Goal: Task Accomplishment & Management: Manage account settings

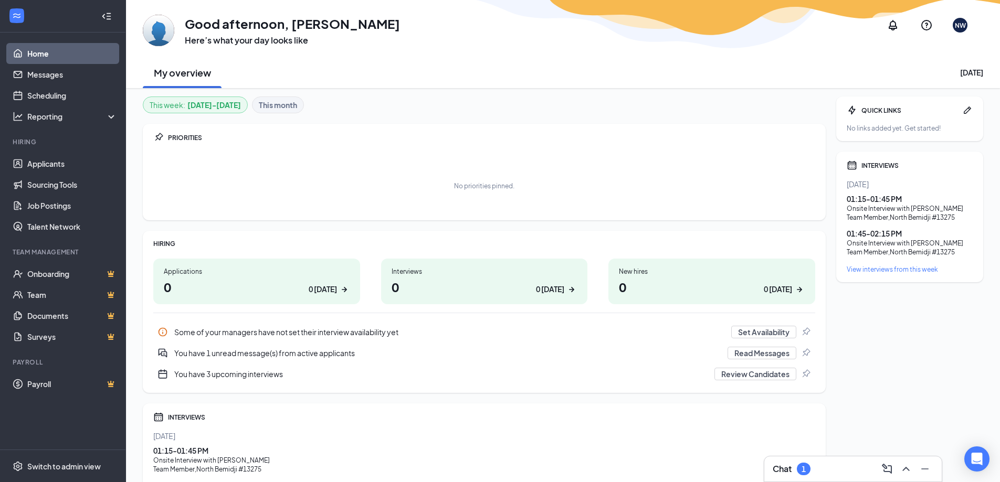
click at [928, 270] on div "View interviews from this week" at bounding box center [910, 269] width 126 height 9
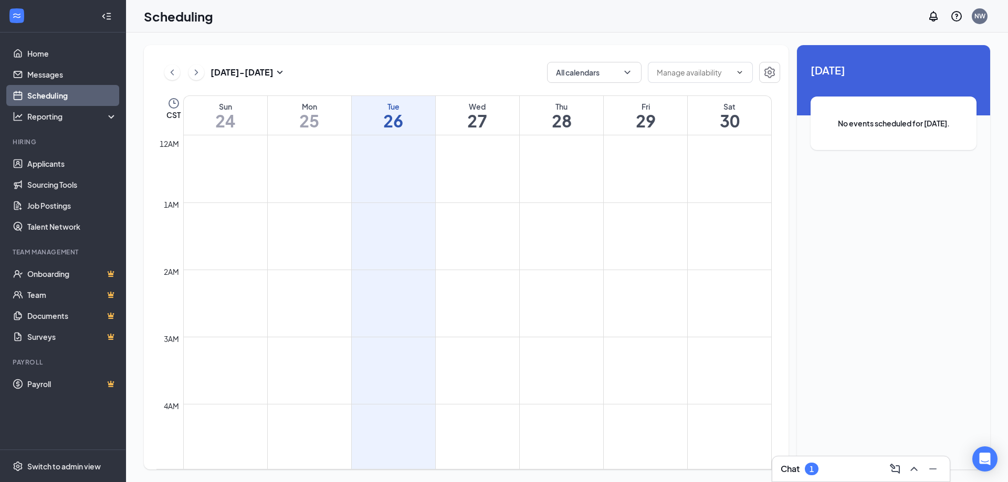
scroll to position [516, 0]
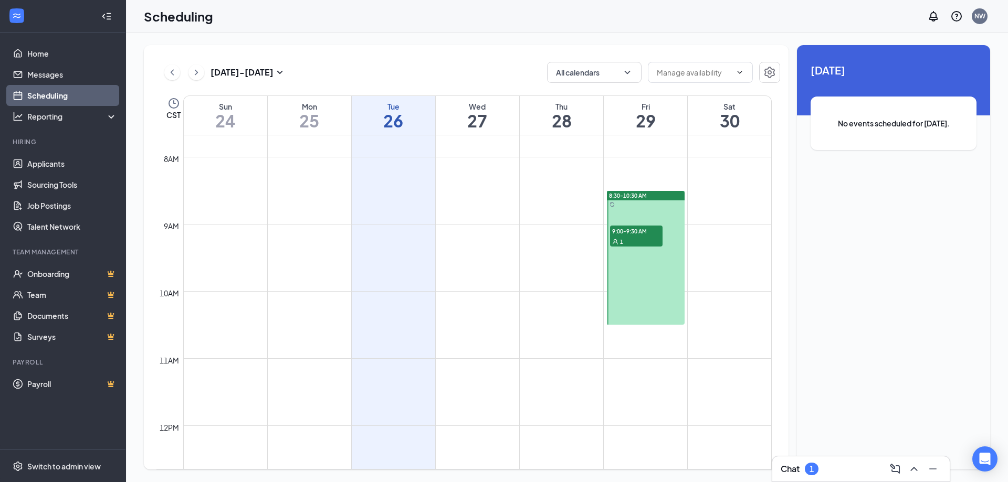
click at [635, 233] on span "9:00-9:30 AM" at bounding box center [636, 231] width 52 height 10
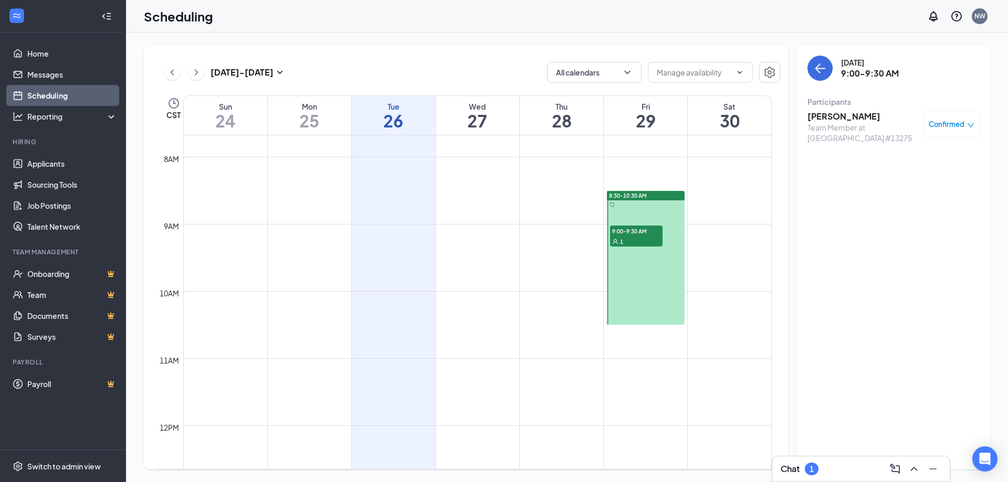
click at [833, 114] on h3 "[PERSON_NAME]" at bounding box center [862, 117] width 110 height 12
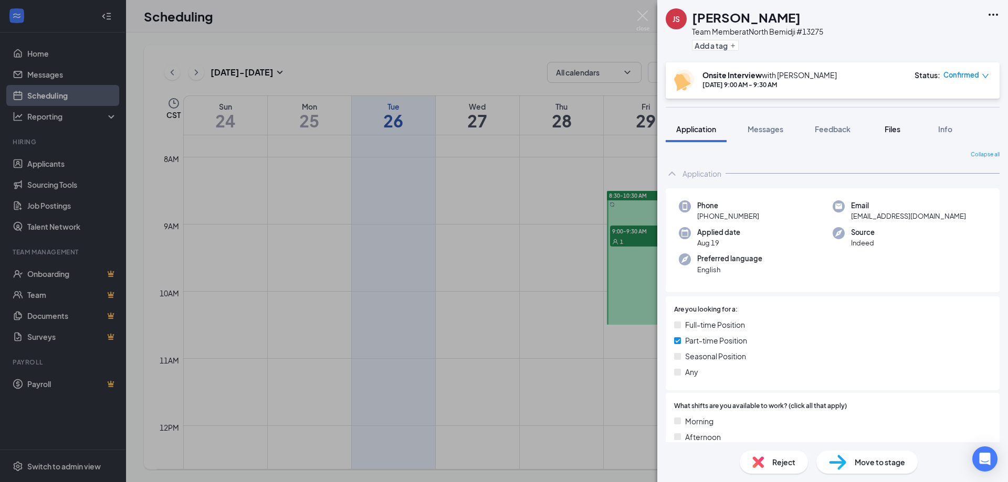
click at [896, 129] on span "Files" at bounding box center [893, 128] width 16 height 9
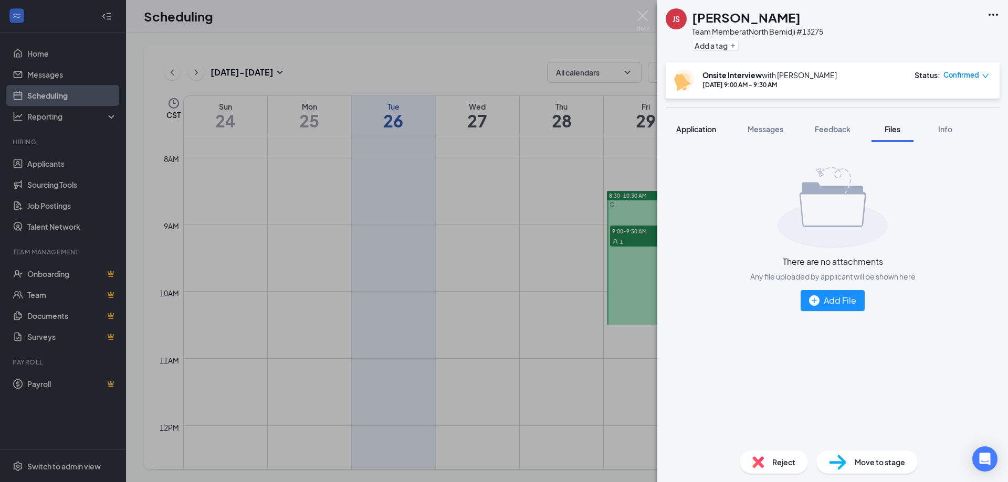
click at [710, 127] on span "Application" at bounding box center [696, 128] width 40 height 9
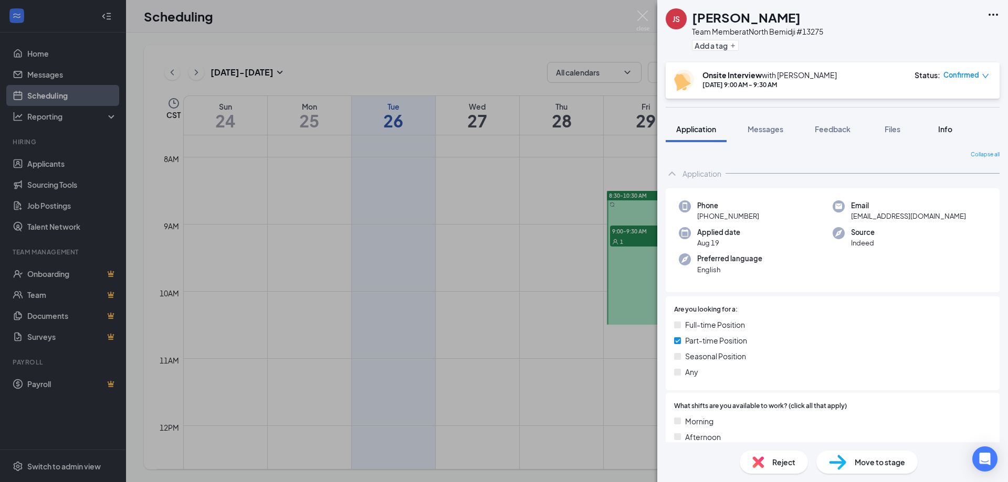
click at [955, 131] on div "Info" at bounding box center [944, 129] width 21 height 10
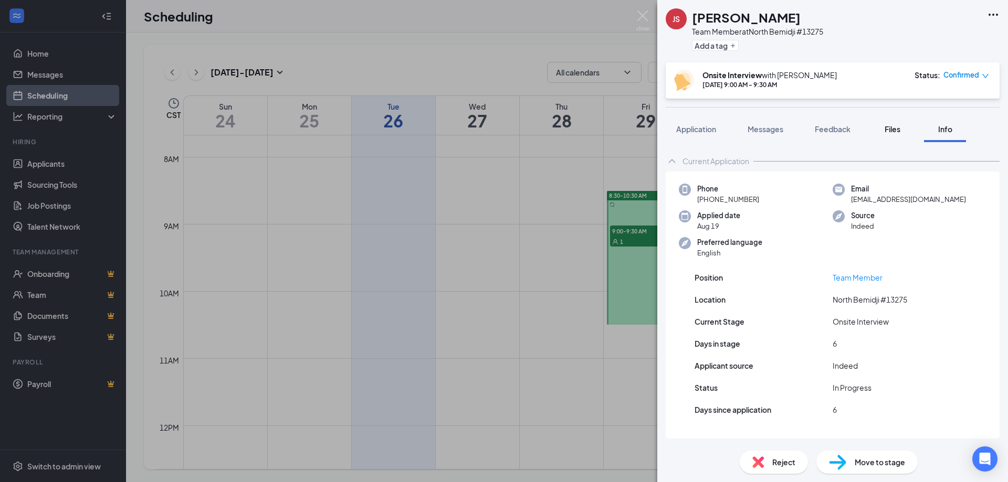
click at [887, 129] on span "Files" at bounding box center [893, 128] width 16 height 9
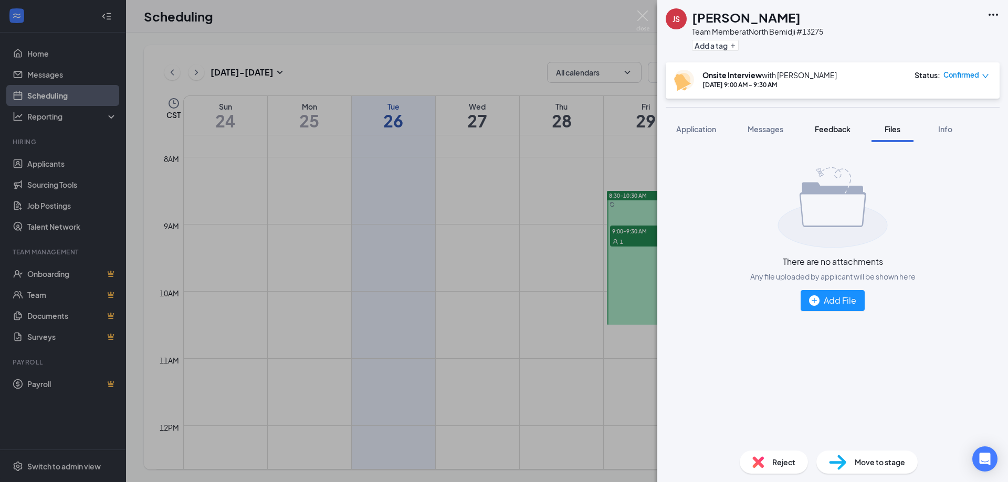
click at [847, 129] on span "Feedback" at bounding box center [833, 128] width 36 height 9
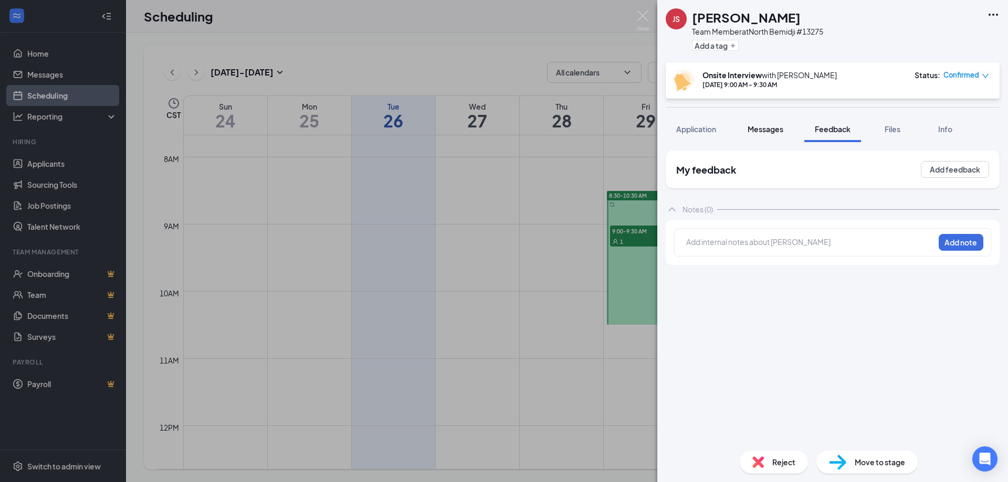
click at [765, 132] on span "Messages" at bounding box center [766, 128] width 36 height 9
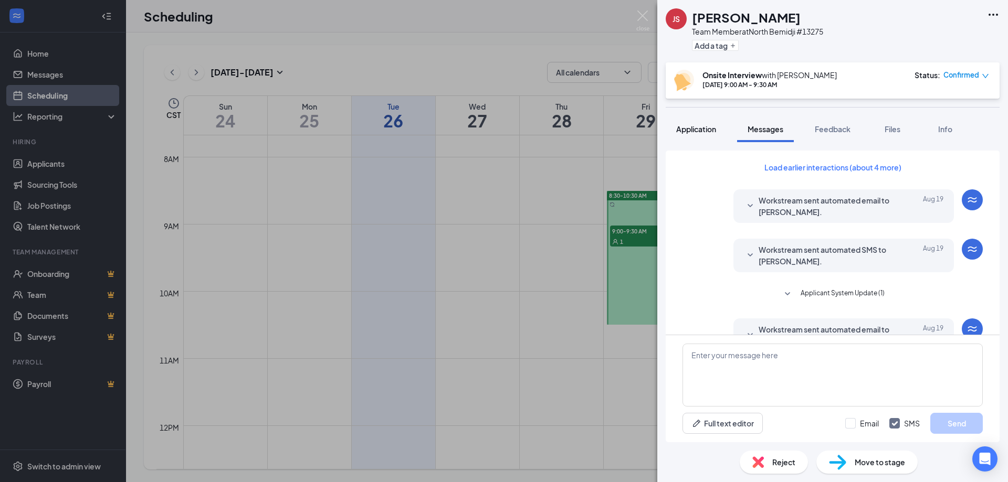
click at [705, 133] on span "Application" at bounding box center [696, 128] width 40 height 9
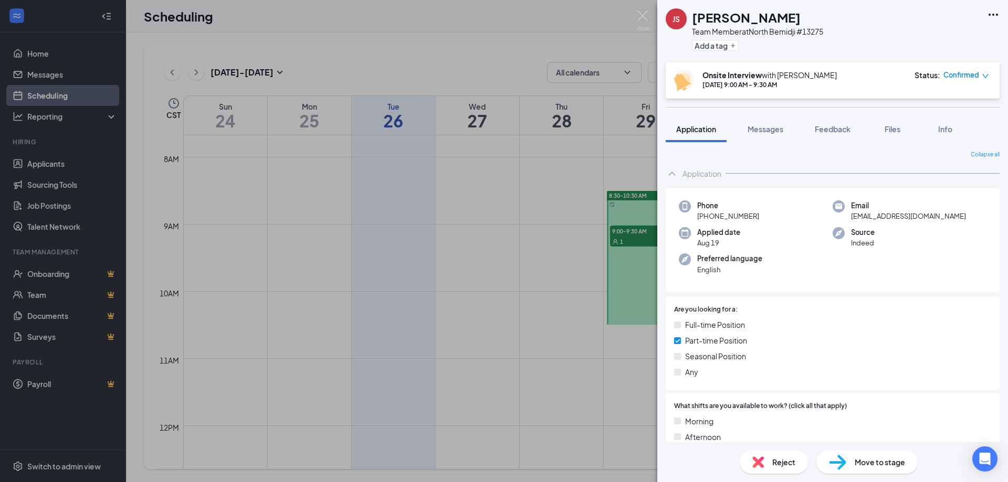
click at [742, 19] on h1 "[PERSON_NAME]" at bounding box center [746, 17] width 109 height 18
click at [997, 16] on icon "Ellipses" at bounding box center [993, 14] width 13 height 13
click at [945, 35] on link "View full application" at bounding box center [936, 39] width 113 height 10
click at [642, 15] on img at bounding box center [642, 20] width 13 height 20
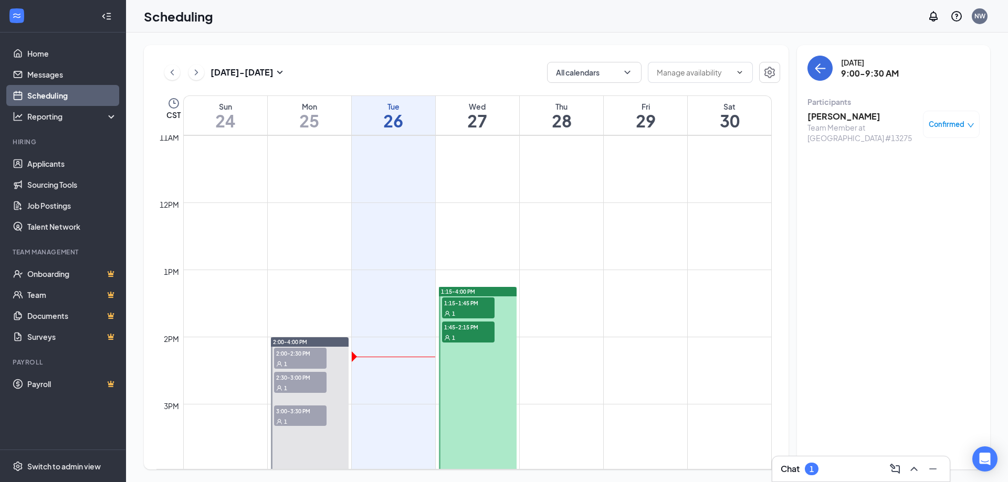
scroll to position [726, 0]
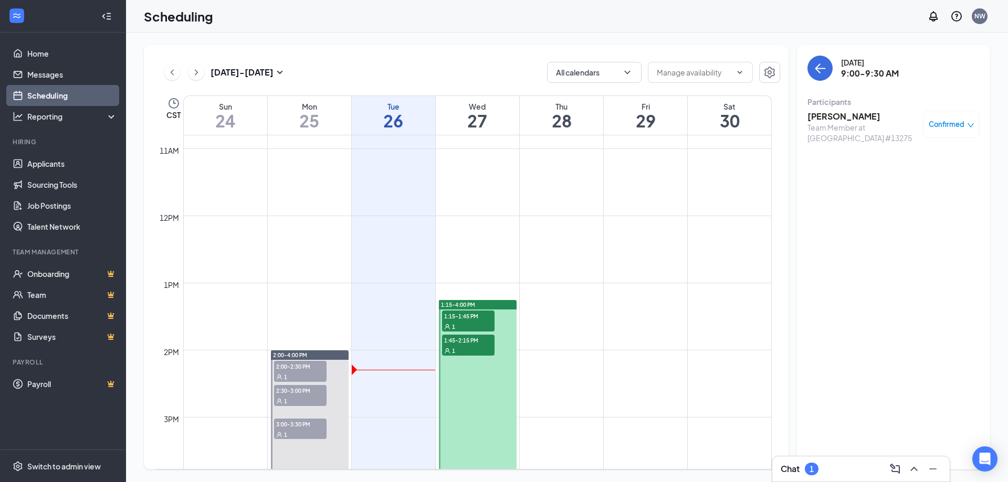
click at [483, 317] on span "1:15-1:45 PM" at bounding box center [468, 316] width 52 height 10
click at [314, 368] on span "2:00-2:30 PM" at bounding box center [300, 366] width 52 height 10
click at [297, 394] on span "2:30-3:00 PM" at bounding box center [300, 390] width 52 height 10
click at [296, 432] on div "1" at bounding box center [300, 434] width 52 height 10
click at [300, 401] on div "1" at bounding box center [300, 401] width 52 height 10
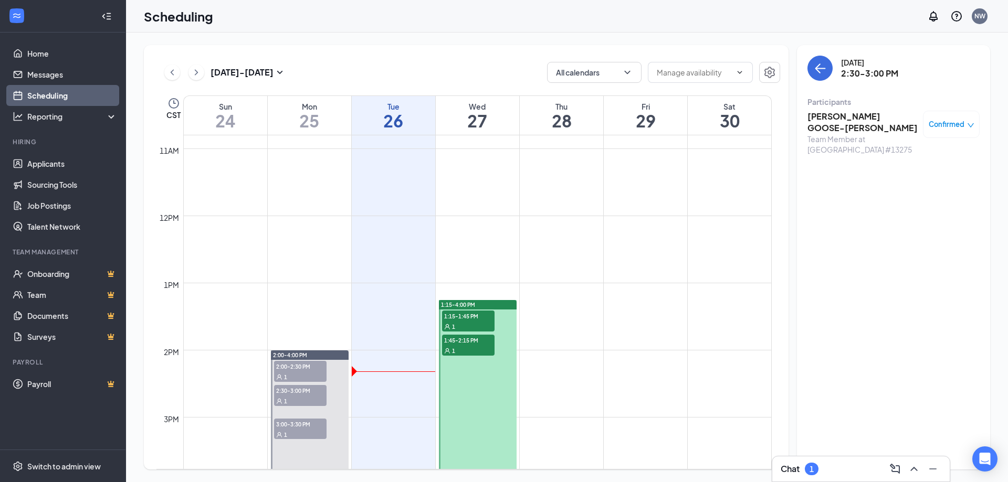
click at [473, 323] on div "1" at bounding box center [468, 326] width 52 height 10
drag, startPoint x: 861, startPoint y: 110, endPoint x: 861, endPoint y: 119, distance: 8.4
click at [861, 119] on div "Dominick Reynolds Team Member at North Bemidji #13275 Confirmed" at bounding box center [893, 127] width 172 height 40
click at [860, 115] on h3 "[PERSON_NAME]" at bounding box center [862, 117] width 110 height 12
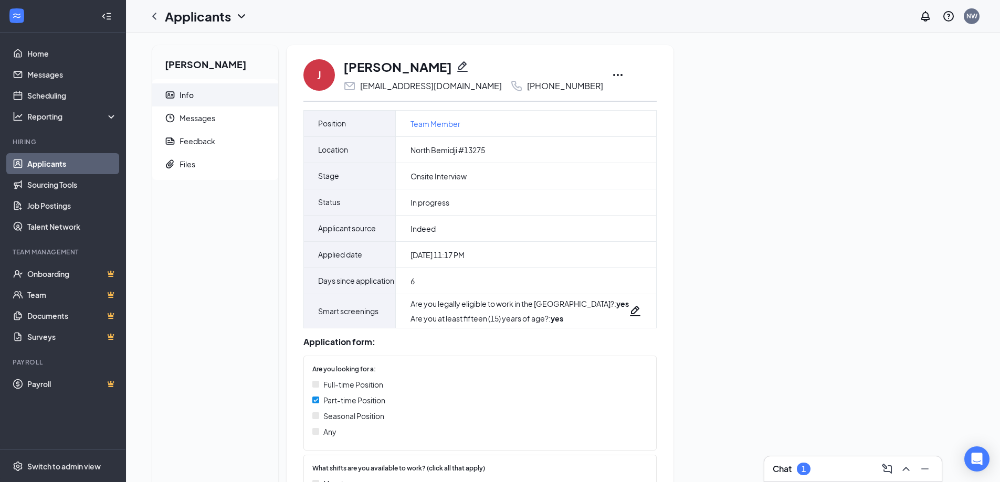
click at [612, 72] on icon "Ellipses" at bounding box center [618, 75] width 13 height 13
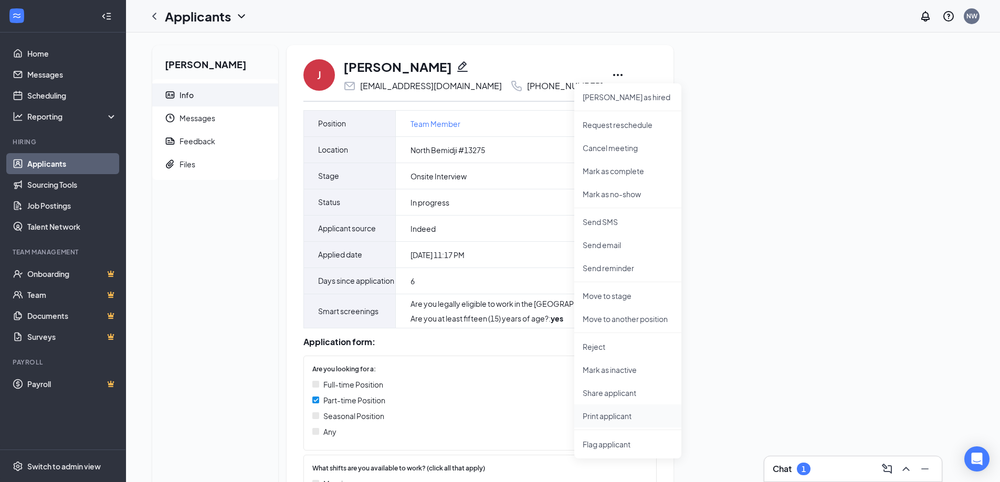
drag, startPoint x: 628, startPoint y: 415, endPoint x: 636, endPoint y: 416, distance: 8.5
click at [632, 413] on p "Print applicant" at bounding box center [628, 416] width 90 height 10
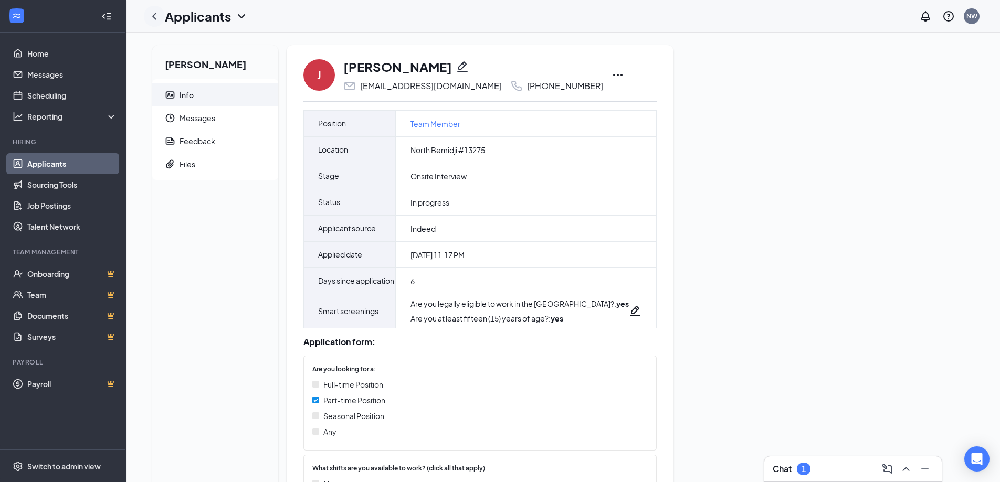
click at [154, 18] on icon "ChevronLeft" at bounding box center [154, 16] width 13 height 13
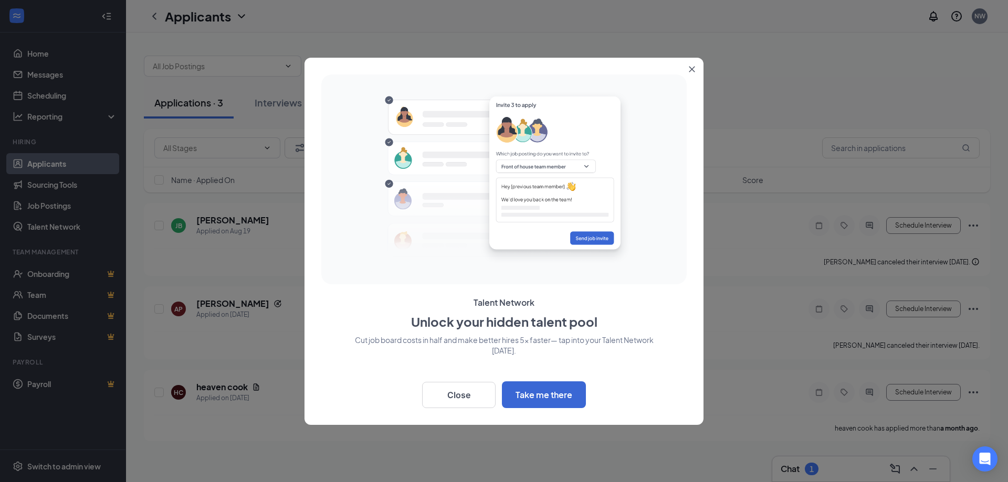
click at [694, 66] on icon "Close" at bounding box center [692, 69] width 6 height 6
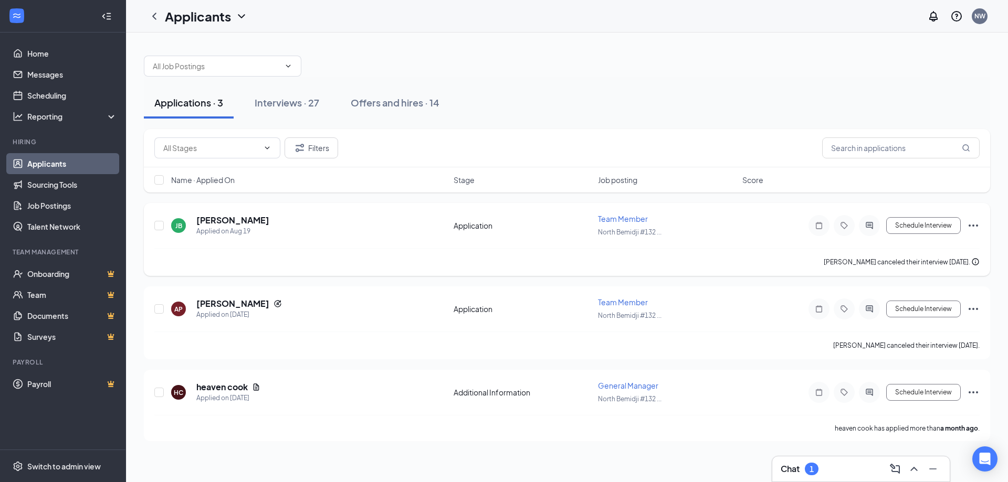
click at [972, 226] on icon "Ellipses" at bounding box center [973, 225] width 13 height 13
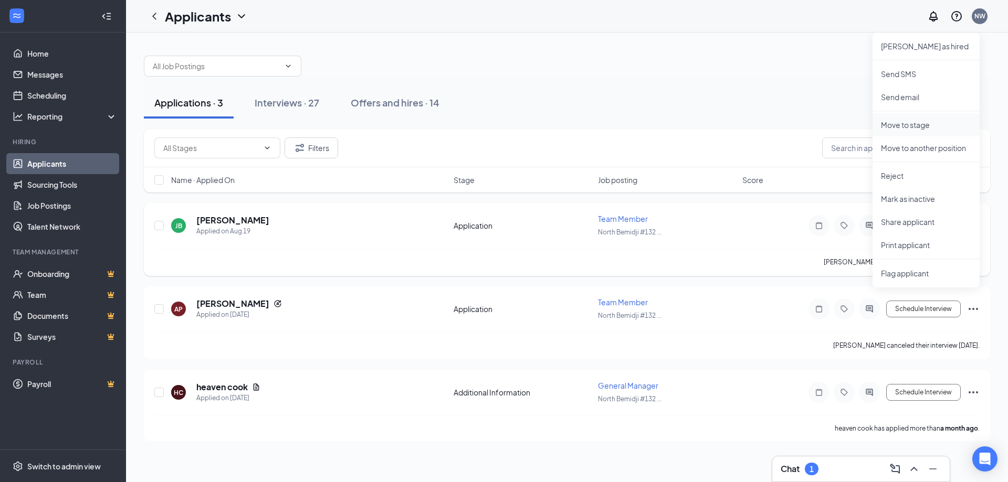
click at [918, 123] on p "Move to stage" at bounding box center [926, 125] width 90 height 10
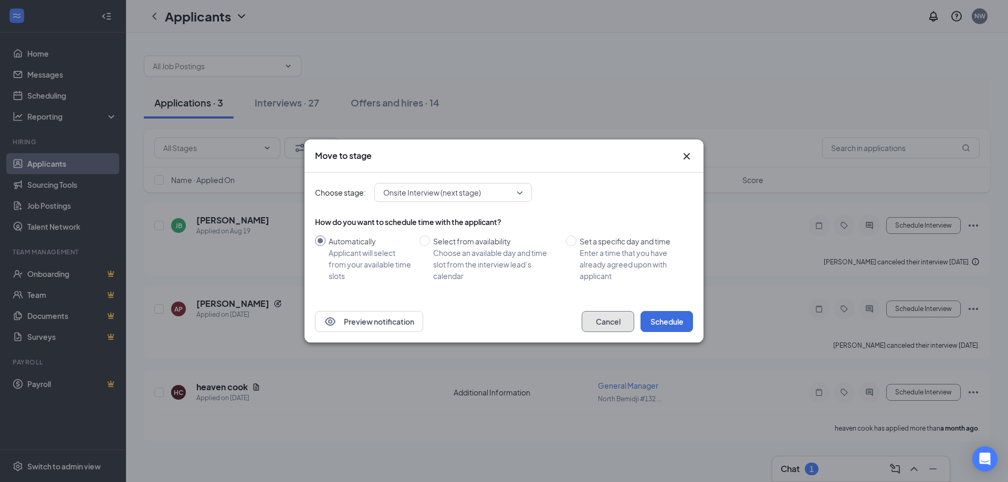
click at [614, 319] on button "Cancel" at bounding box center [608, 321] width 52 height 21
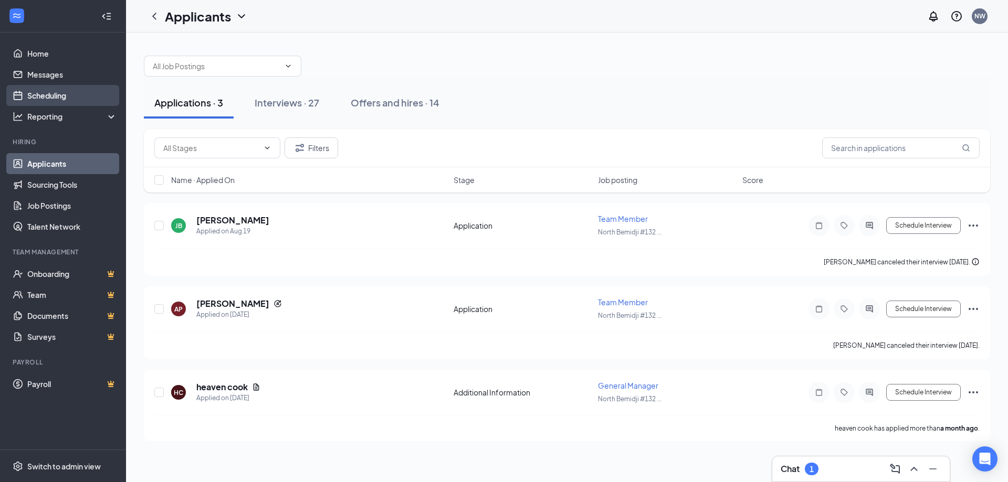
click at [43, 96] on link "Scheduling" at bounding box center [72, 95] width 90 height 21
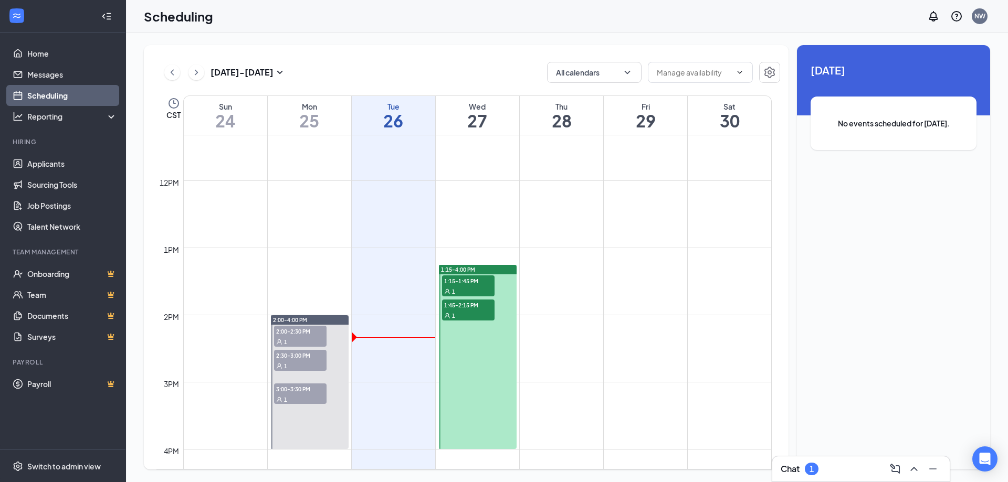
scroll to position [831, 0]
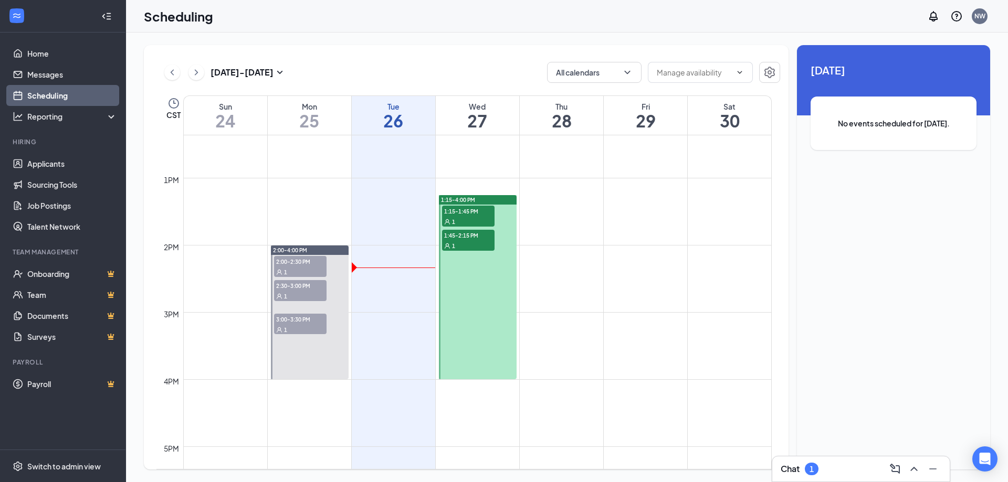
click at [465, 209] on span "1:15-1:45 PM" at bounding box center [468, 211] width 52 height 10
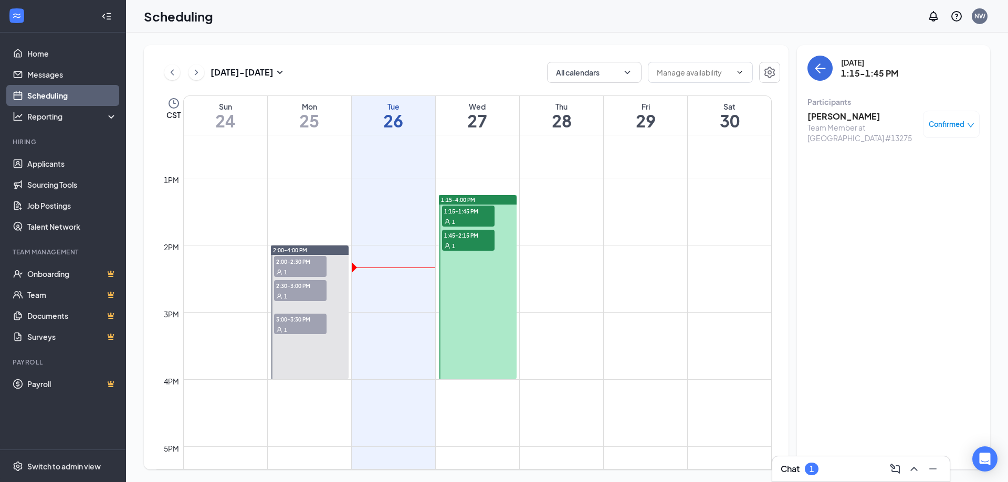
click at [862, 115] on h3 "[PERSON_NAME]" at bounding box center [862, 117] width 110 height 12
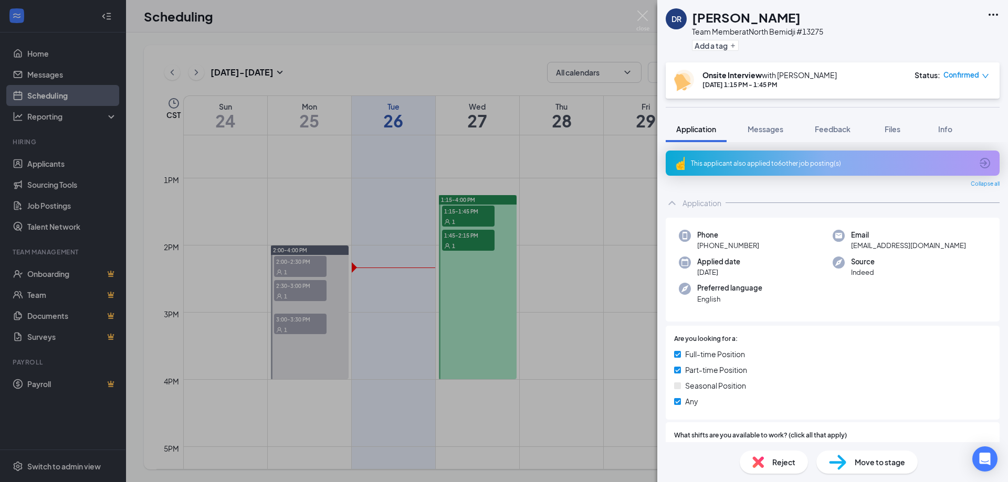
click at [991, 16] on icon "Ellipses" at bounding box center [993, 14] width 13 height 13
click at [924, 39] on link "View full application" at bounding box center [936, 39] width 113 height 10
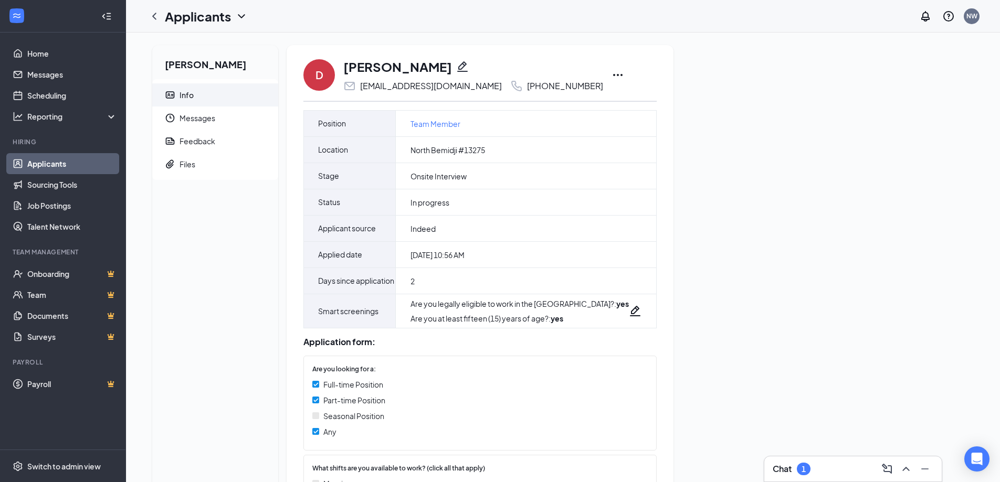
click at [583, 78] on div "D [PERSON_NAME] [EMAIL_ADDRESS][DOMAIN_NAME] [PHONE_NUMBER]" at bounding box center [479, 75] width 353 height 35
click at [612, 73] on icon "Ellipses" at bounding box center [618, 75] width 13 height 13
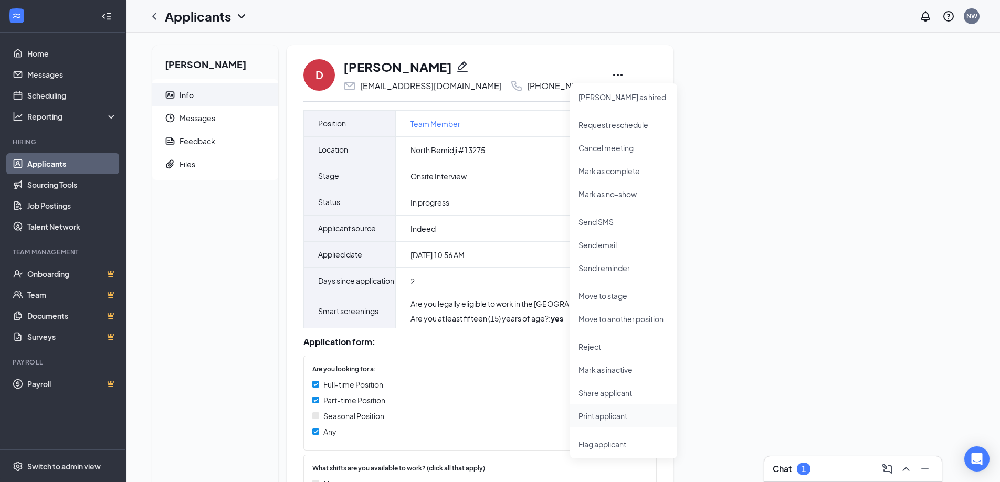
click at [608, 417] on p "Print applicant" at bounding box center [623, 416] width 90 height 10
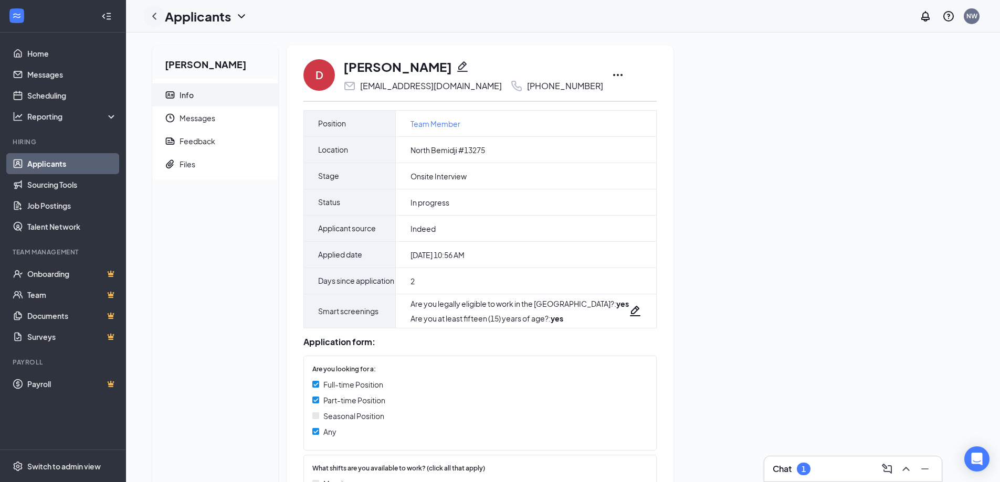
click at [153, 16] on icon "ChevronLeft" at bounding box center [154, 16] width 4 height 7
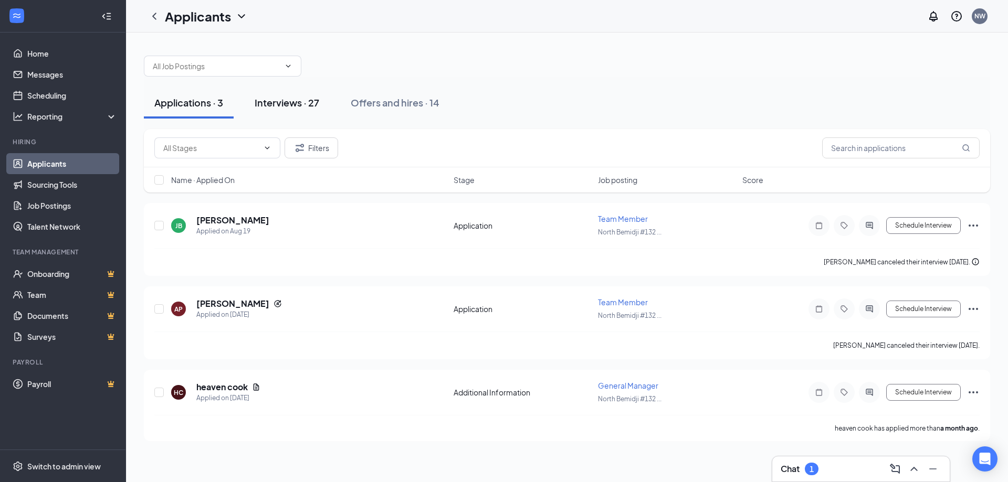
click at [301, 101] on div "Interviews · 27" at bounding box center [287, 102] width 65 height 13
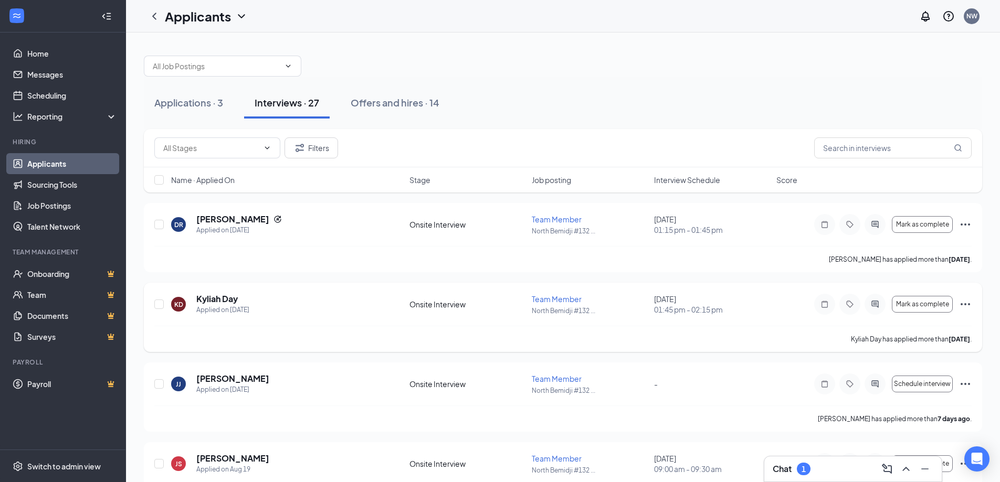
click at [963, 301] on icon "Ellipses" at bounding box center [965, 304] width 13 height 13
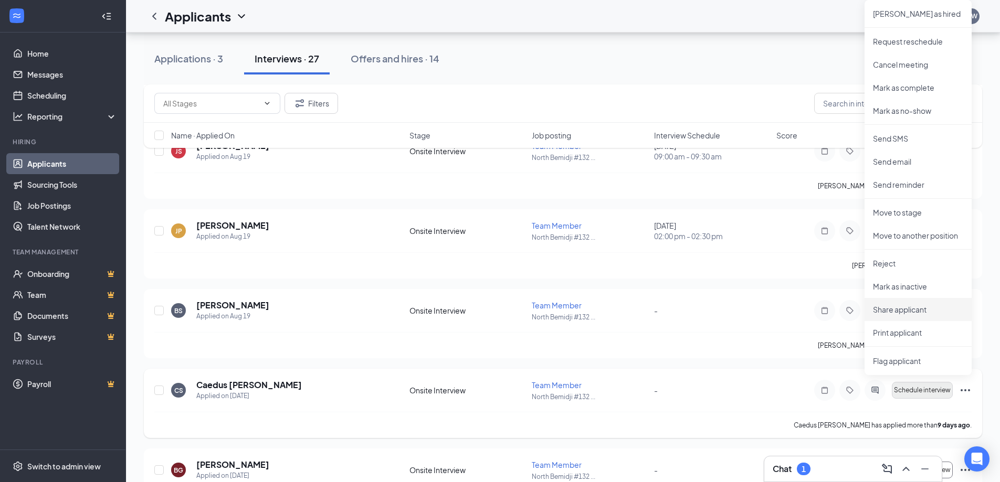
scroll to position [315, 0]
click at [906, 328] on p "Print applicant" at bounding box center [918, 330] width 90 height 10
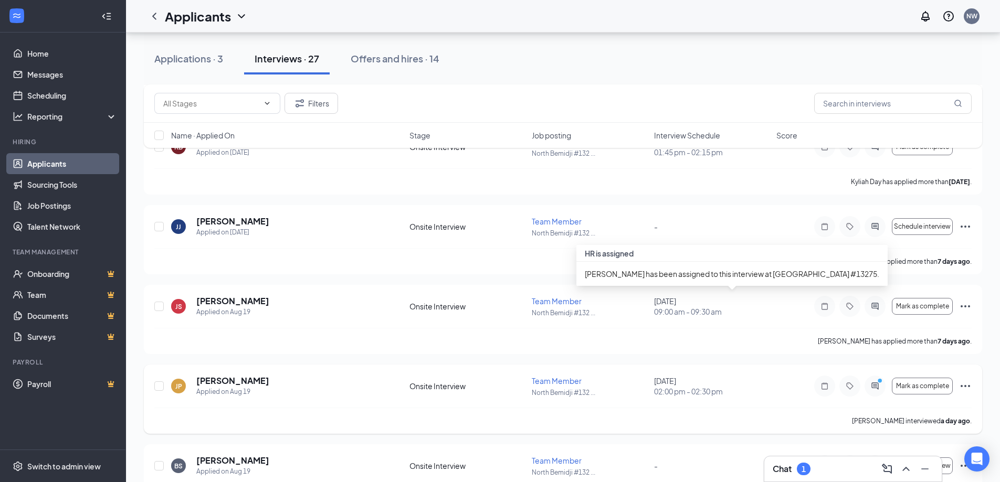
scroll to position [105, 0]
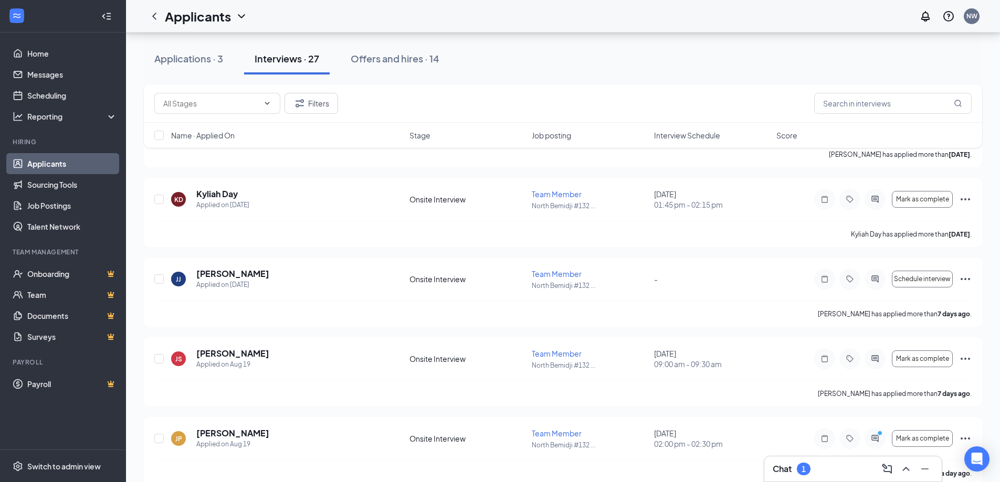
click at [777, 466] on h3 "Chat" at bounding box center [782, 470] width 19 height 12
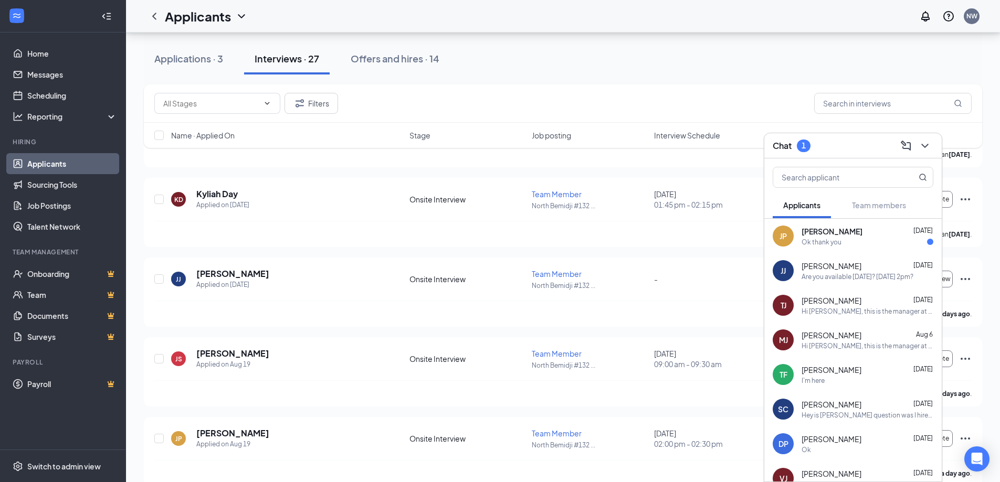
click at [865, 239] on div "Ok thank you" at bounding box center [868, 242] width 132 height 9
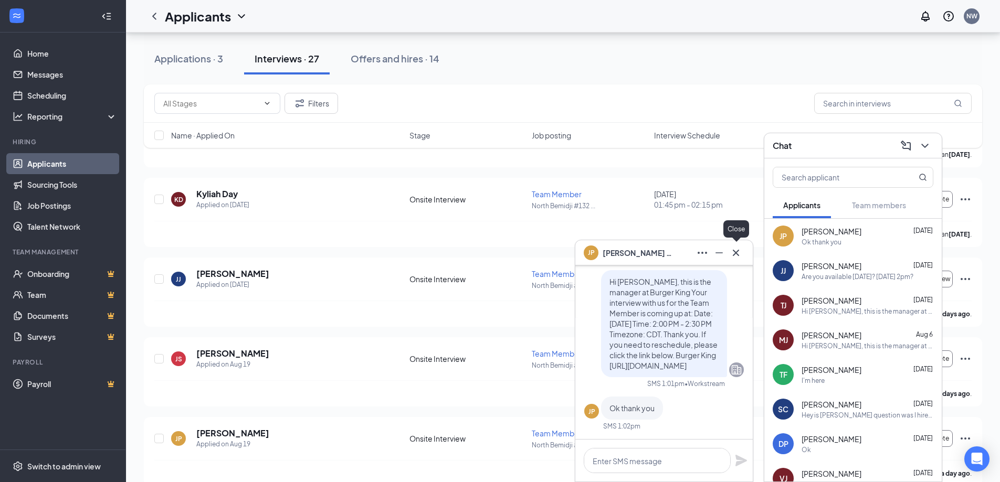
click at [740, 257] on icon "Cross" at bounding box center [736, 253] width 13 height 13
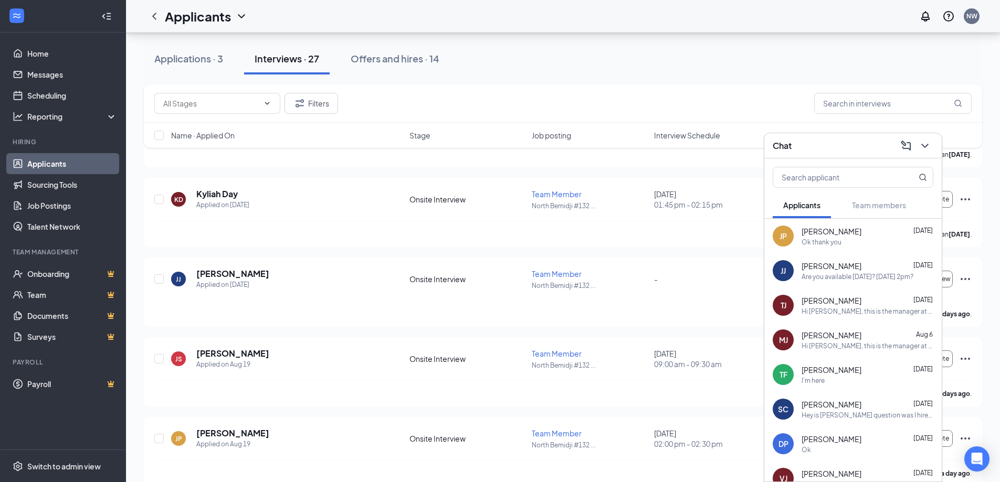
click at [644, 60] on div "Applications · 3 Interviews · 27 Offers and hires · 14" at bounding box center [563, 58] width 838 height 31
click at [174, 60] on div "Applications · 3" at bounding box center [188, 58] width 69 height 13
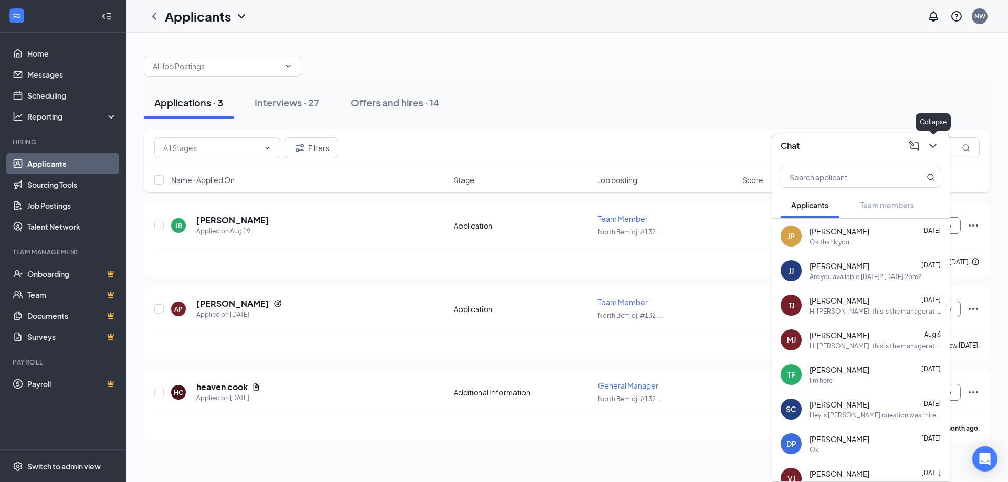
click at [937, 146] on icon "ChevronDown" at bounding box center [933, 146] width 13 height 13
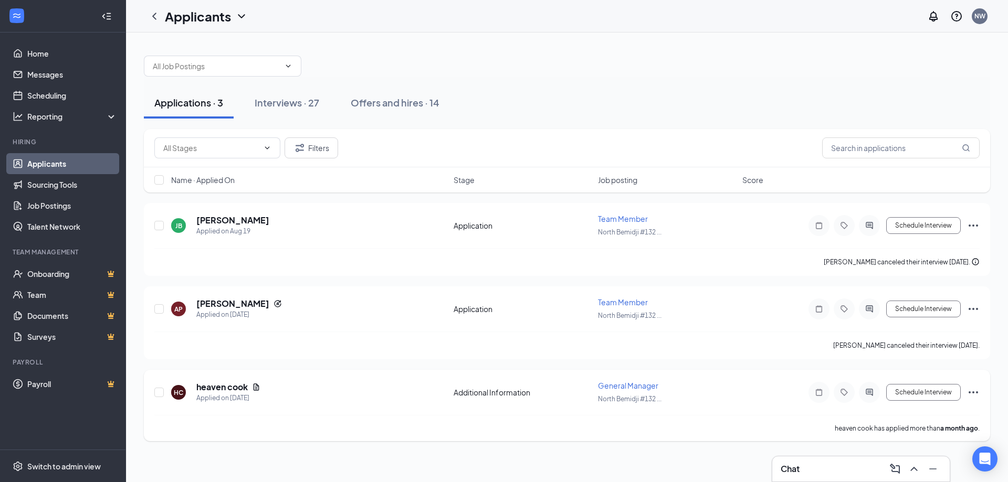
click at [980, 390] on div "HC heaven cook Applied on [DATE] Additional Information General Manager [GEOGRA…" at bounding box center [567, 405] width 846 height 71
click at [970, 392] on icon "Ellipses" at bounding box center [973, 393] width 9 height 2
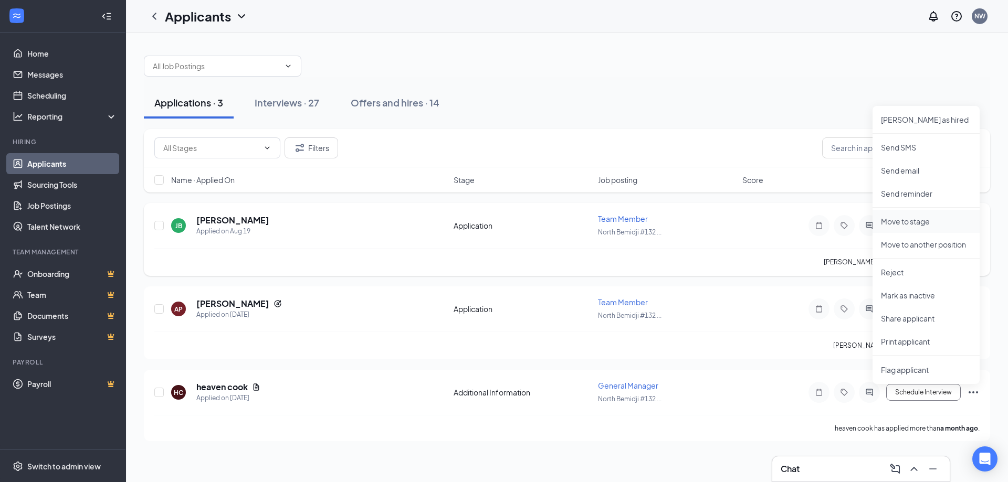
click at [933, 219] on p "Move to stage" at bounding box center [926, 221] width 90 height 10
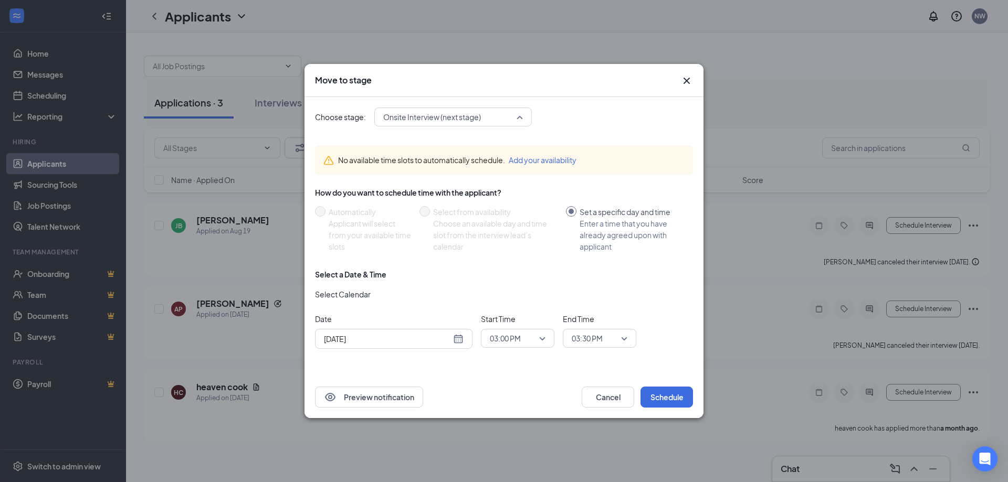
click at [486, 112] on span "Onsite Interview (next stage)" at bounding box center [448, 117] width 130 height 16
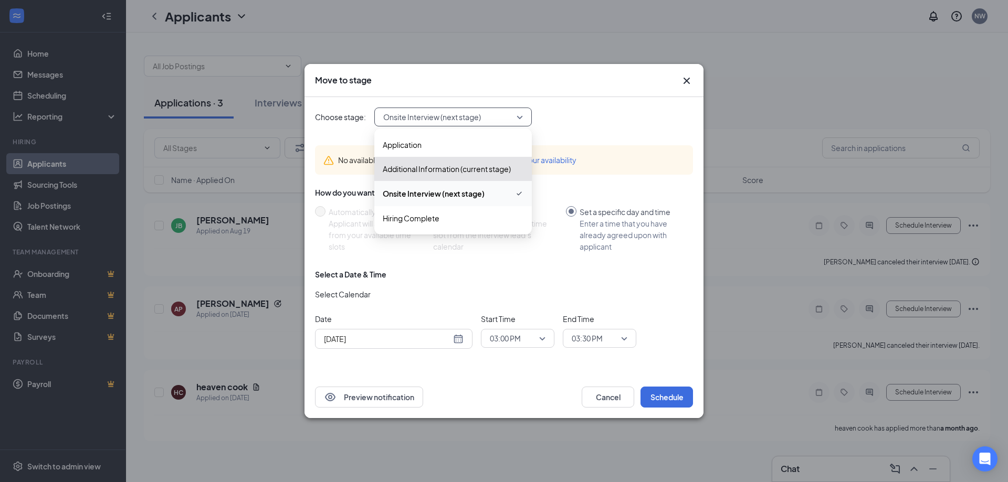
click at [612, 124] on div "Choose stage: 3798439 Onsite Interview (next stage) 3798437 3798439 3798440 App…" at bounding box center [504, 117] width 378 height 19
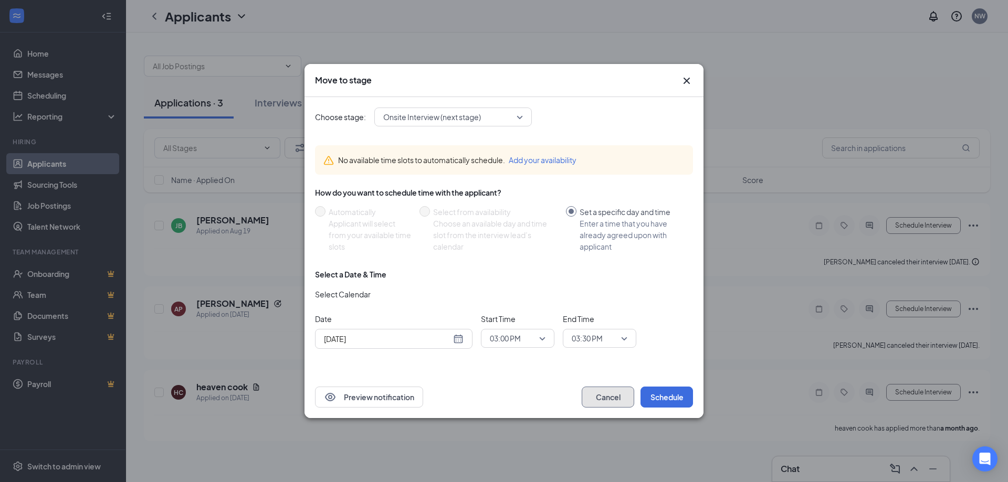
click at [602, 395] on button "Cancel" at bounding box center [608, 397] width 52 height 21
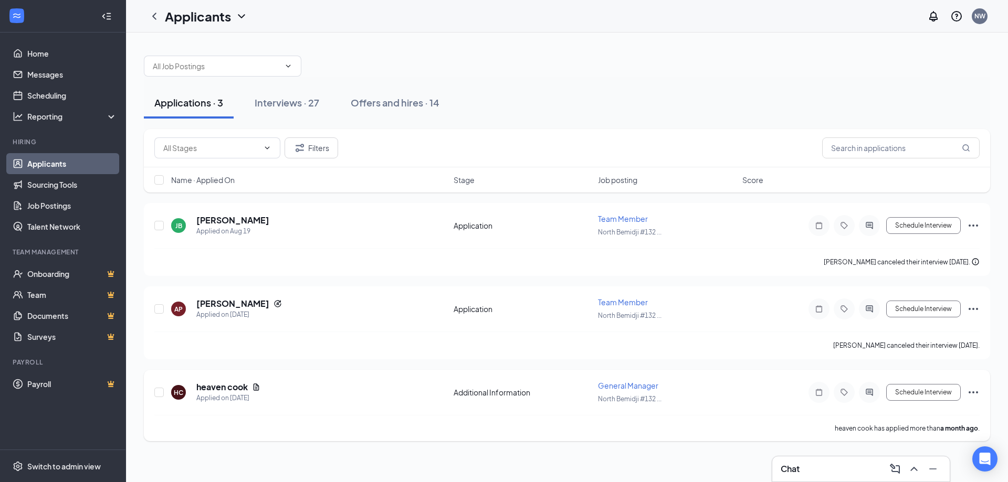
click at [154, 390] on div "HC heaven cook Applied on [DATE] Additional Information General Manager [GEOGRA…" at bounding box center [567, 405] width 846 height 71
click at [162, 388] on input "checkbox" at bounding box center [158, 392] width 9 height 9
checkbox input "true"
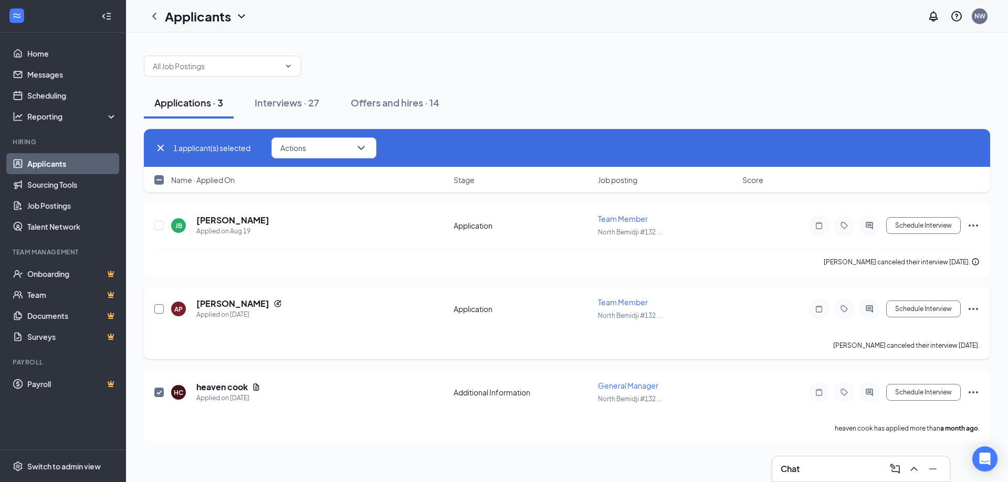
click at [157, 309] on input "checkbox" at bounding box center [158, 308] width 9 height 9
checkbox input "true"
click at [157, 225] on input "checkbox" at bounding box center [158, 225] width 9 height 9
checkbox input "true"
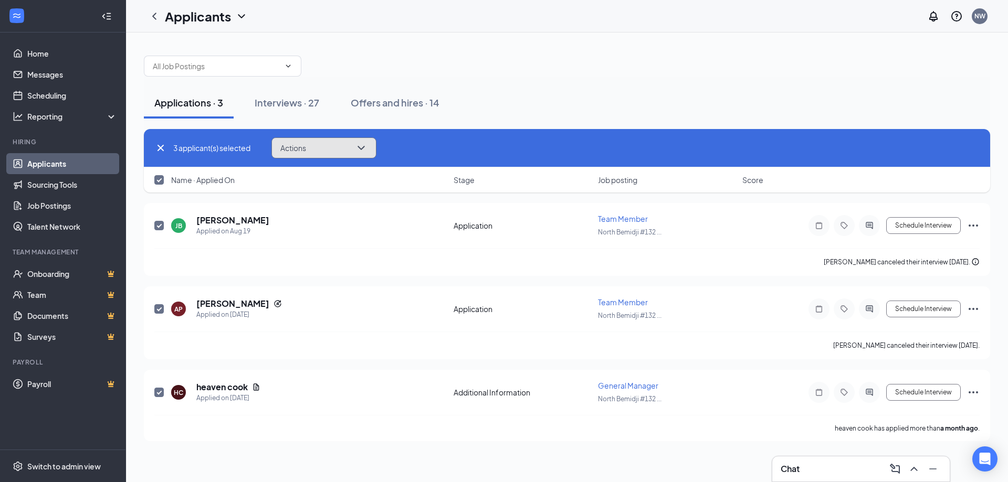
click at [344, 153] on button "Actions" at bounding box center [323, 148] width 105 height 21
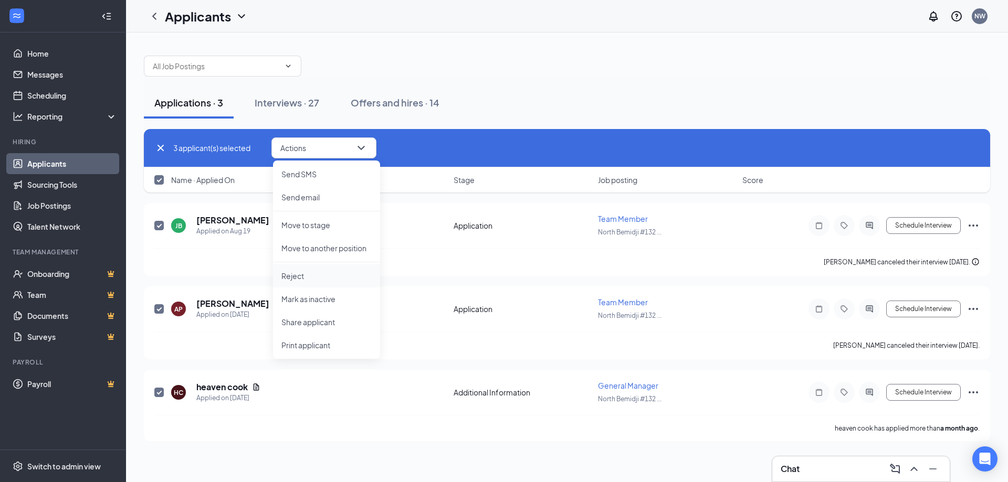
click at [298, 276] on p "Reject" at bounding box center [326, 276] width 90 height 10
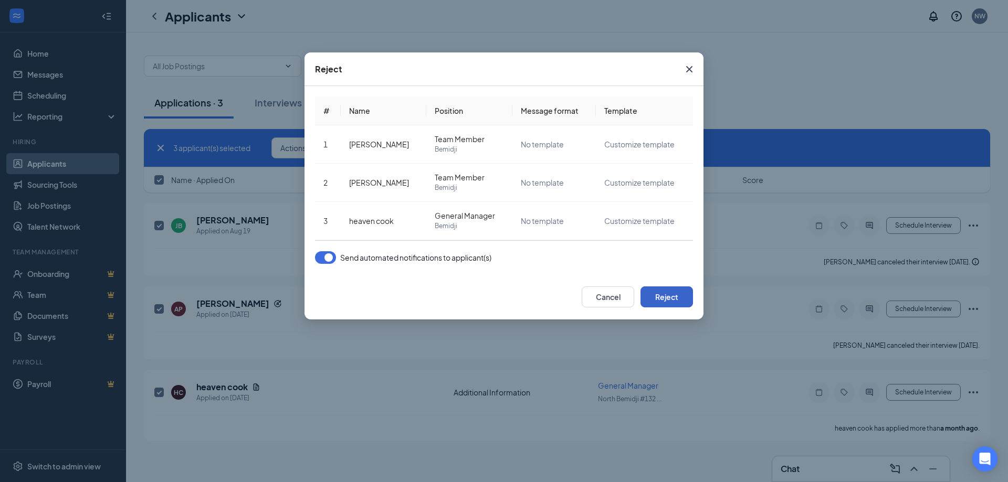
click at [682, 300] on button "Reject" at bounding box center [666, 297] width 52 height 21
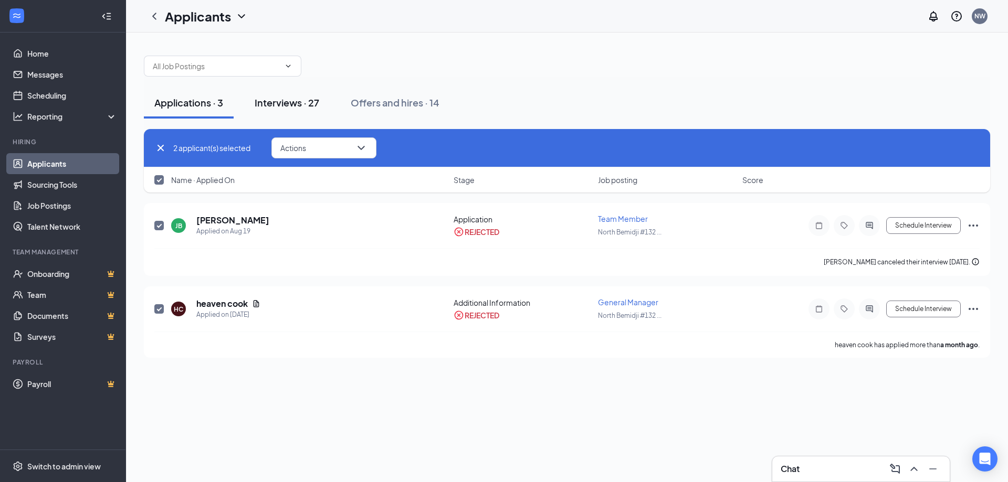
click at [291, 103] on div "Interviews · 27" at bounding box center [287, 102] width 65 height 13
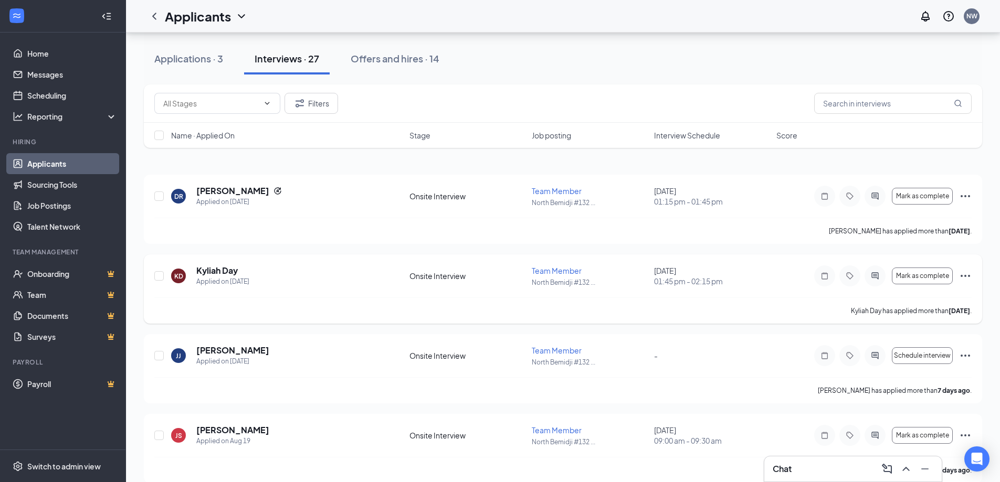
scroll to position [105, 0]
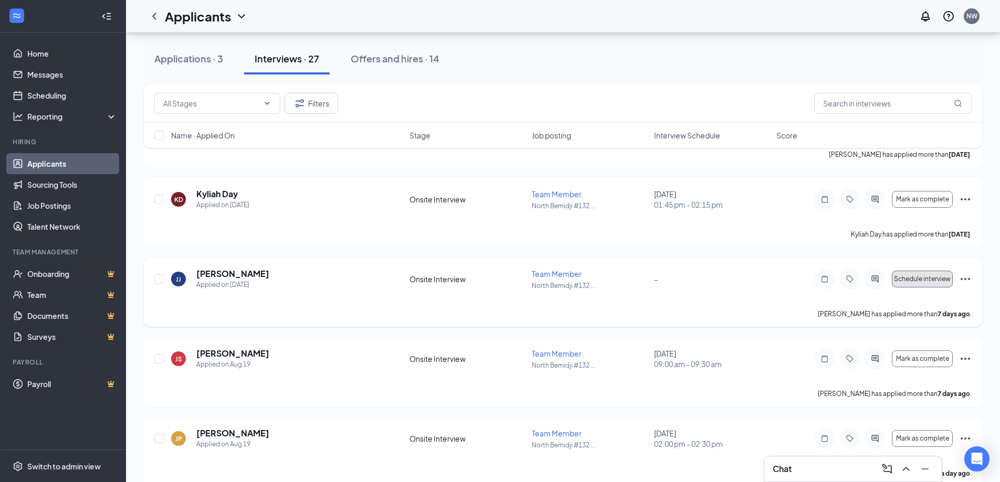
click at [941, 280] on span "Schedule interview" at bounding box center [922, 279] width 57 height 7
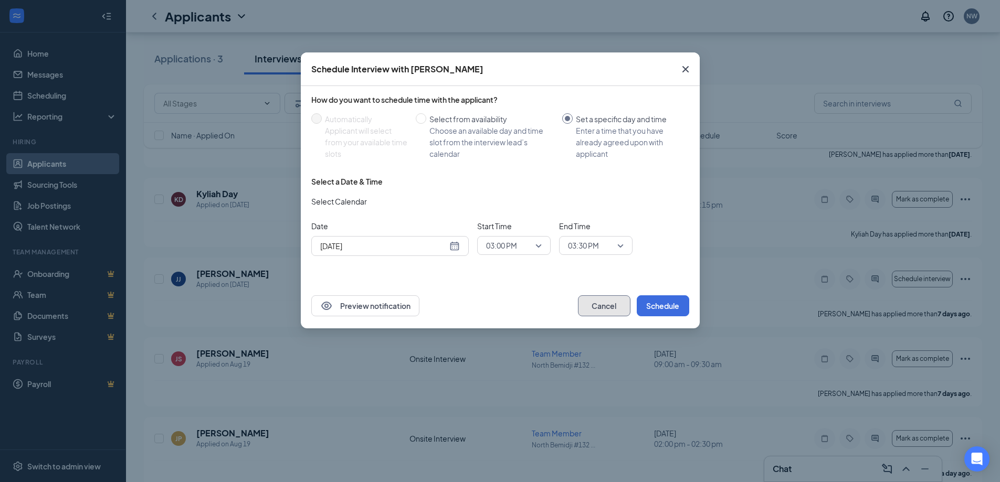
click at [610, 306] on button "Cancel" at bounding box center [604, 306] width 52 height 21
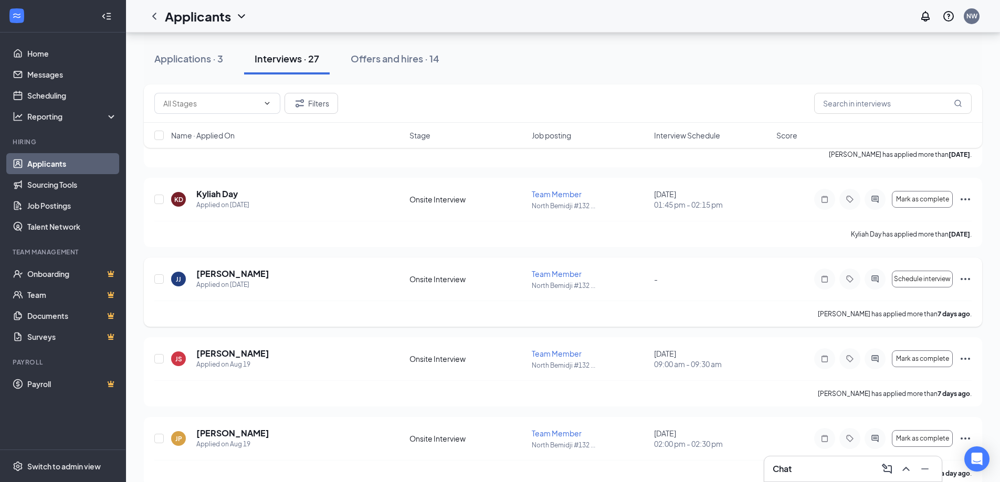
click at [967, 275] on icon "Ellipses" at bounding box center [965, 279] width 13 height 13
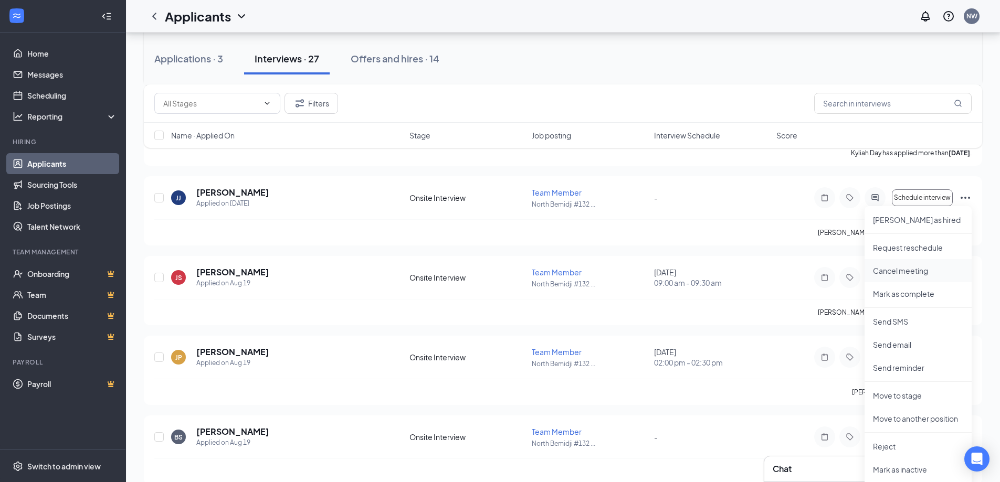
scroll to position [210, 0]
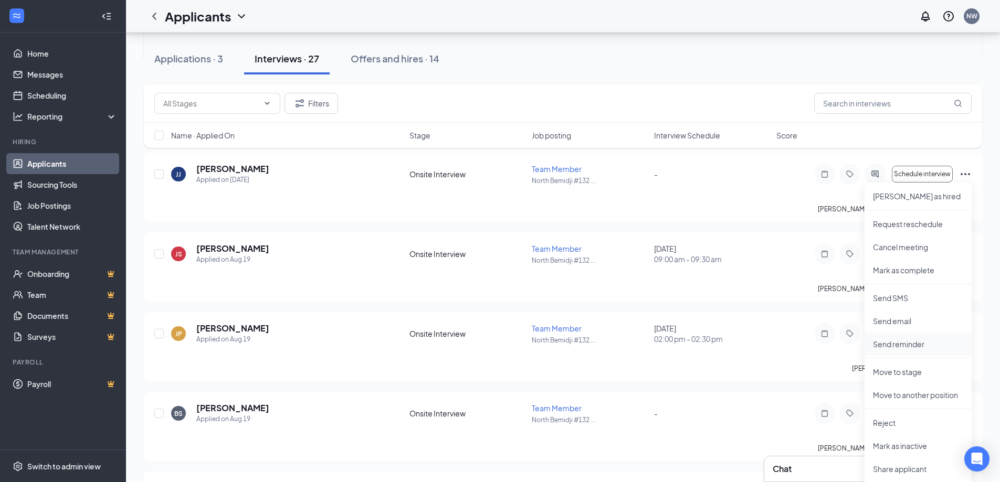
click at [915, 345] on p "Send reminder" at bounding box center [918, 344] width 90 height 10
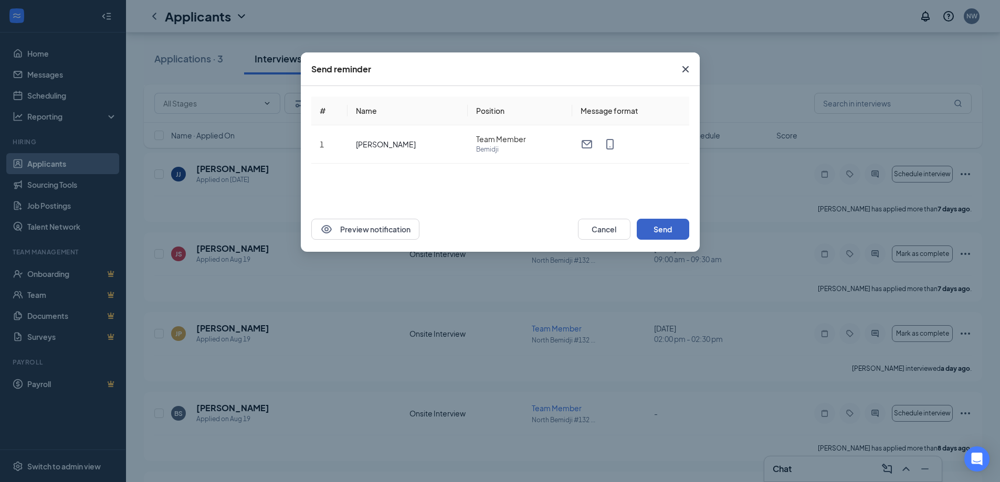
click at [665, 225] on button "Send" at bounding box center [663, 229] width 52 height 21
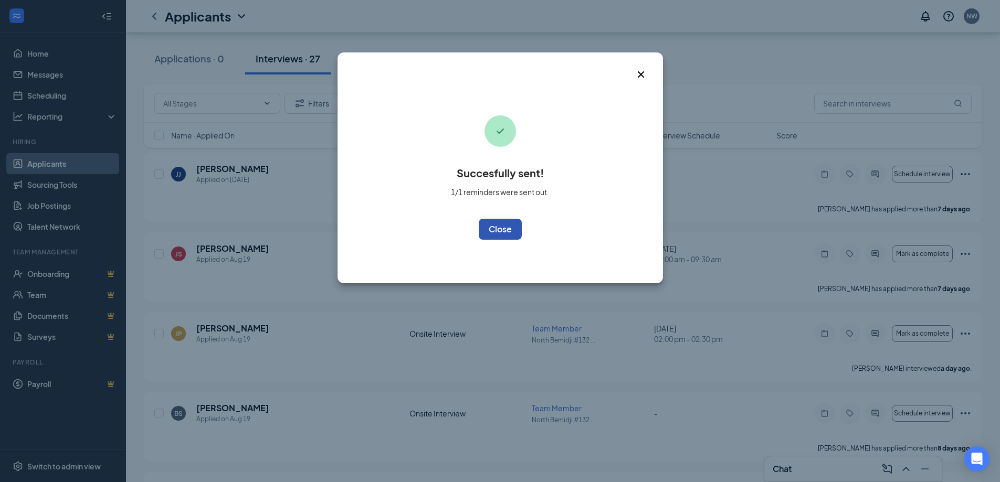
click at [512, 228] on button "OK" at bounding box center [500, 229] width 43 height 21
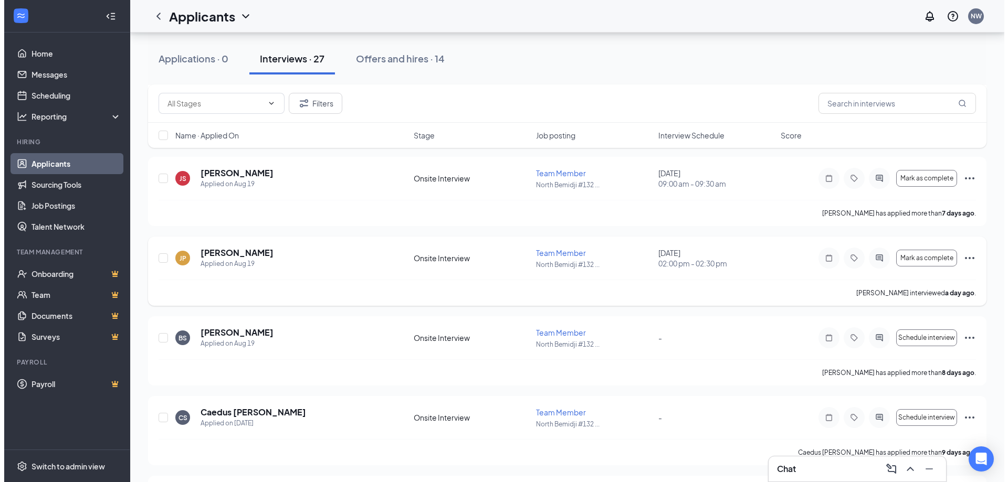
scroll to position [315, 0]
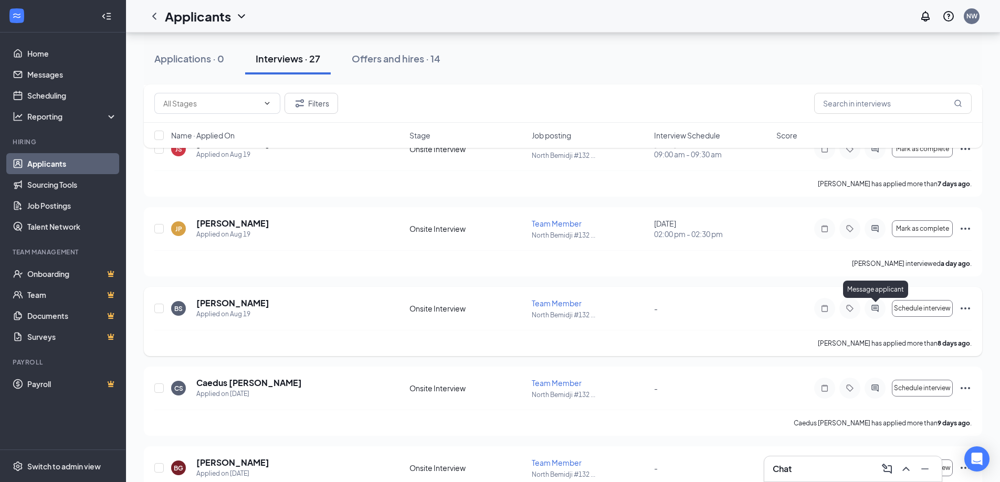
click at [876, 312] on icon "ActiveChat" at bounding box center [875, 308] width 13 height 8
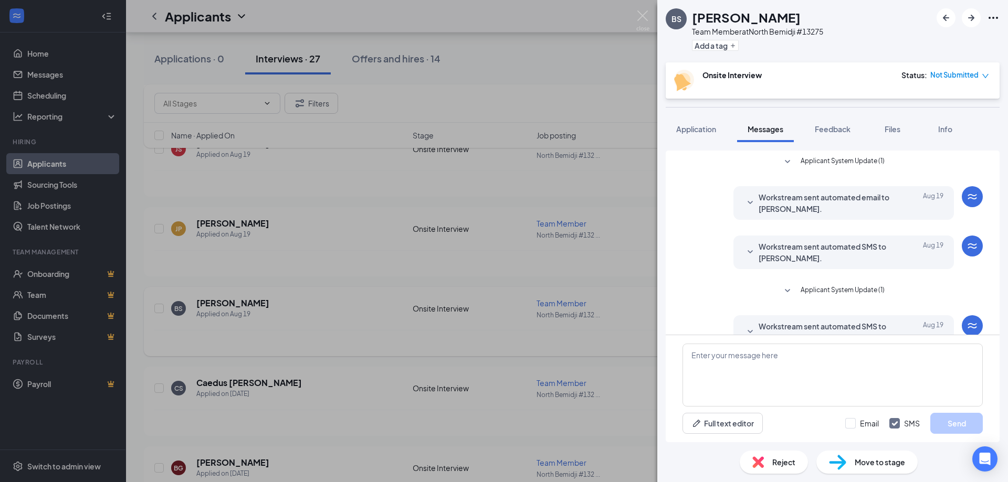
scroll to position [271, 0]
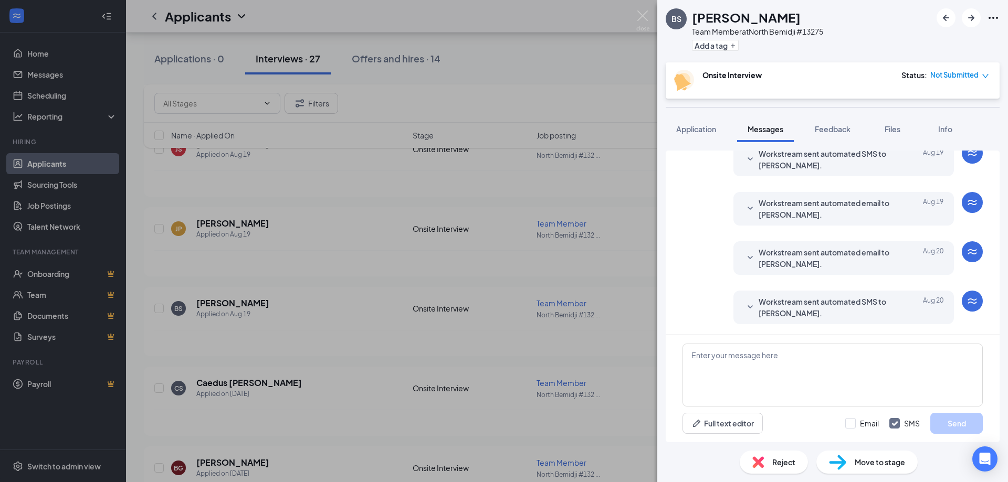
click at [745, 305] on icon "SmallChevronDown" at bounding box center [750, 307] width 13 height 13
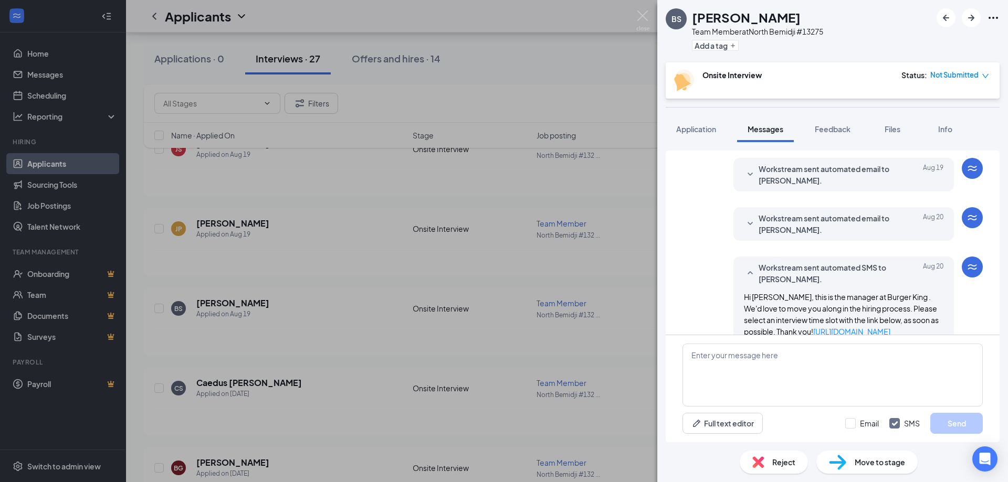
scroll to position [324, 0]
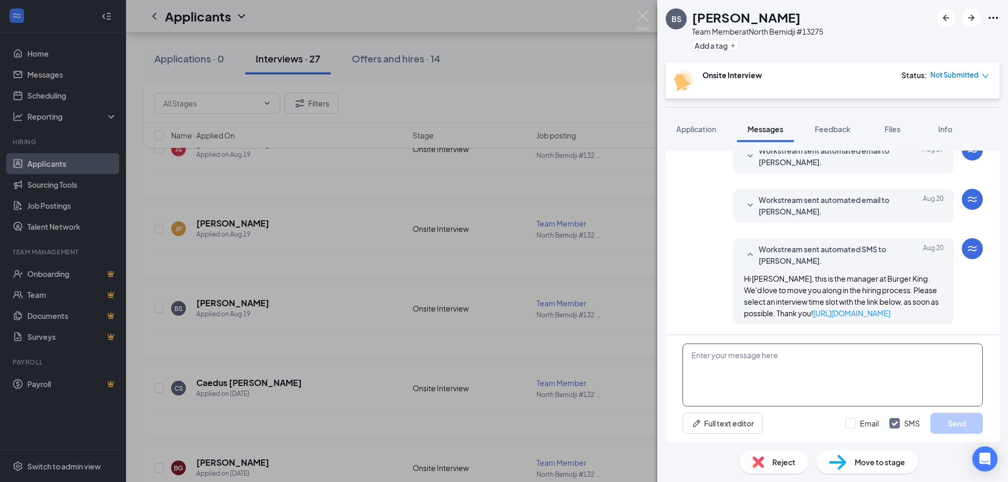
click at [776, 370] on textarea at bounding box center [832, 375] width 300 height 63
click at [794, 356] on textarea "When are you available for an iterview?" at bounding box center [832, 375] width 300 height 63
type textarea "When are you available for an interview?"
click at [969, 420] on button "Send" at bounding box center [956, 423] width 52 height 21
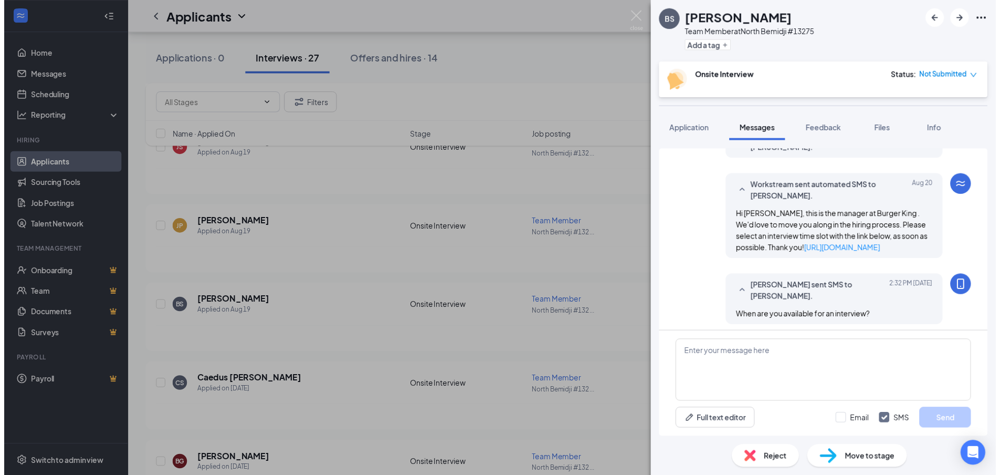
scroll to position [391, 0]
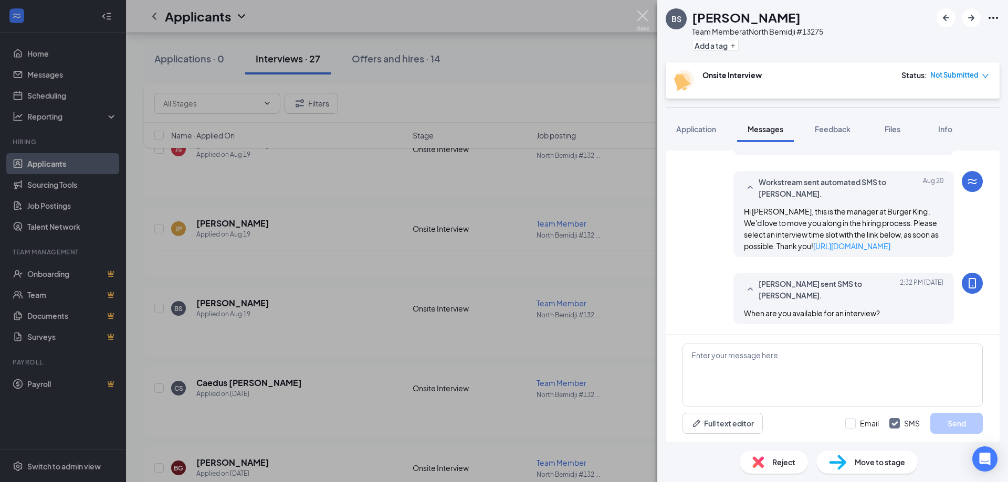
click at [643, 12] on img at bounding box center [642, 20] width 13 height 20
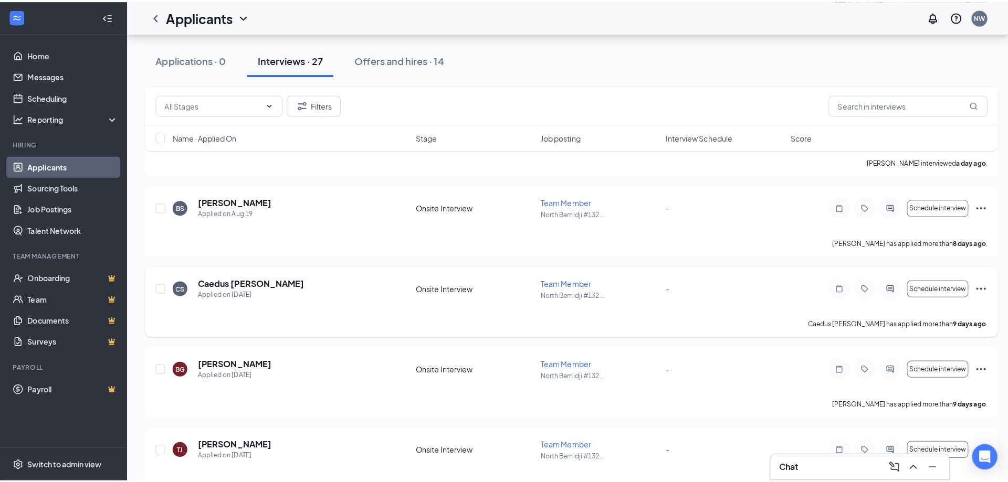
scroll to position [420, 0]
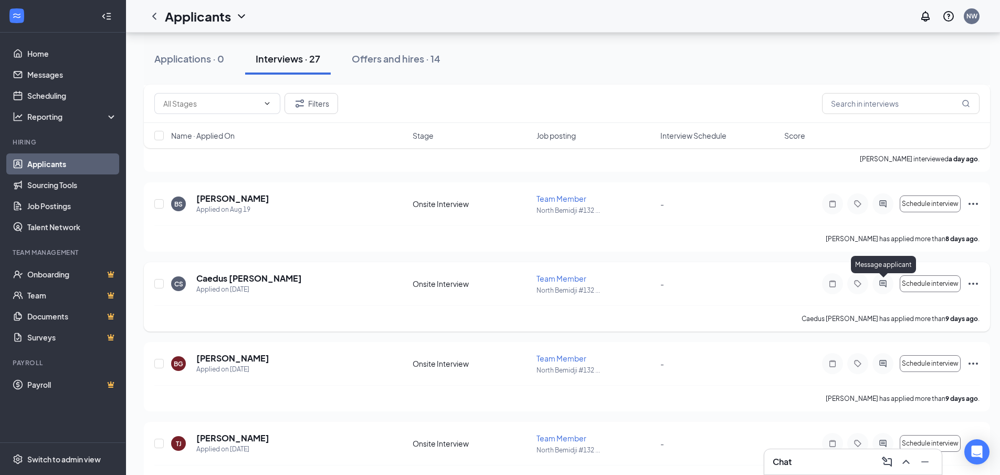
click at [882, 286] on icon "ActiveChat" at bounding box center [883, 283] width 13 height 8
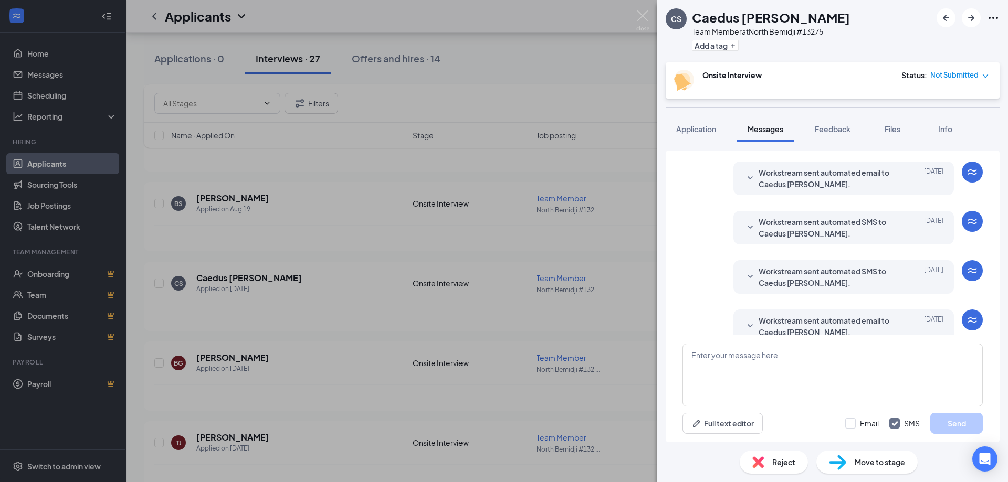
scroll to position [271, 0]
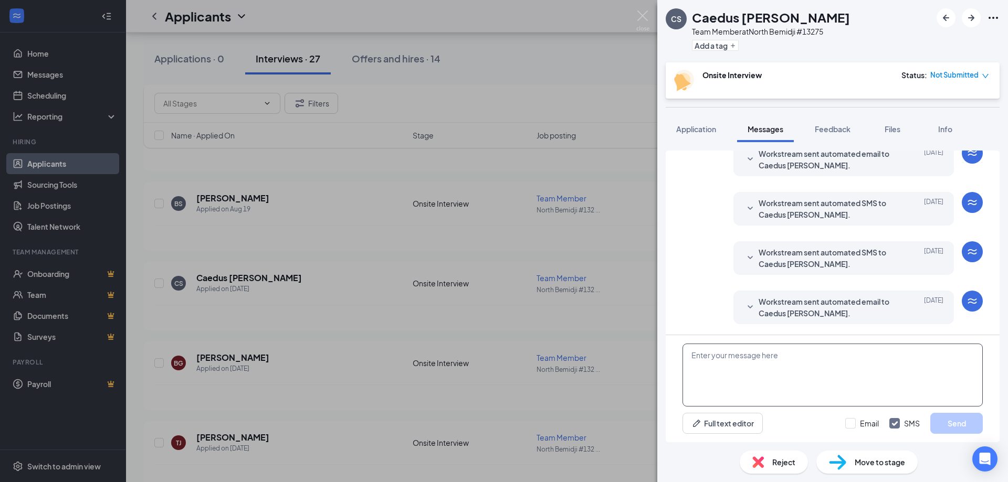
click at [778, 385] on textarea at bounding box center [832, 375] width 300 height 63
type textarea "When are you available to come in for an interview?"
click at [955, 426] on button "Send" at bounding box center [956, 423] width 52 height 21
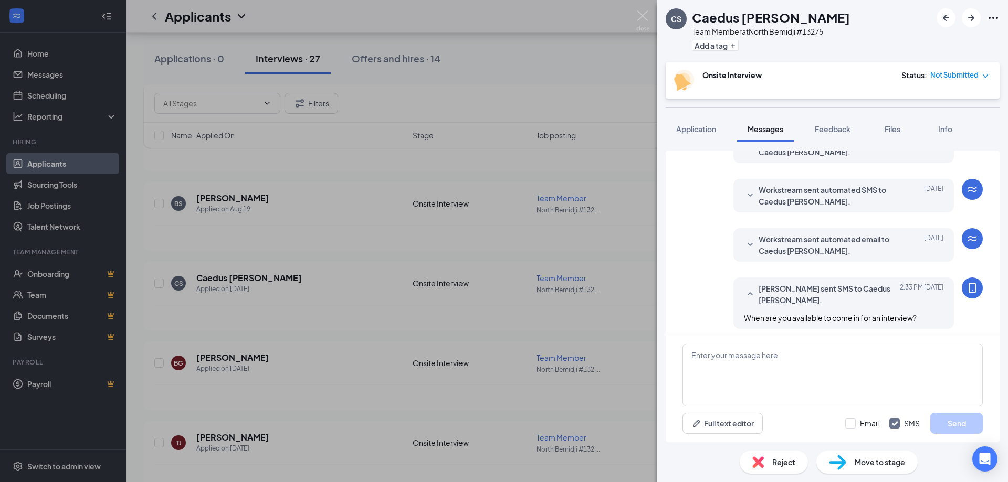
scroll to position [339, 0]
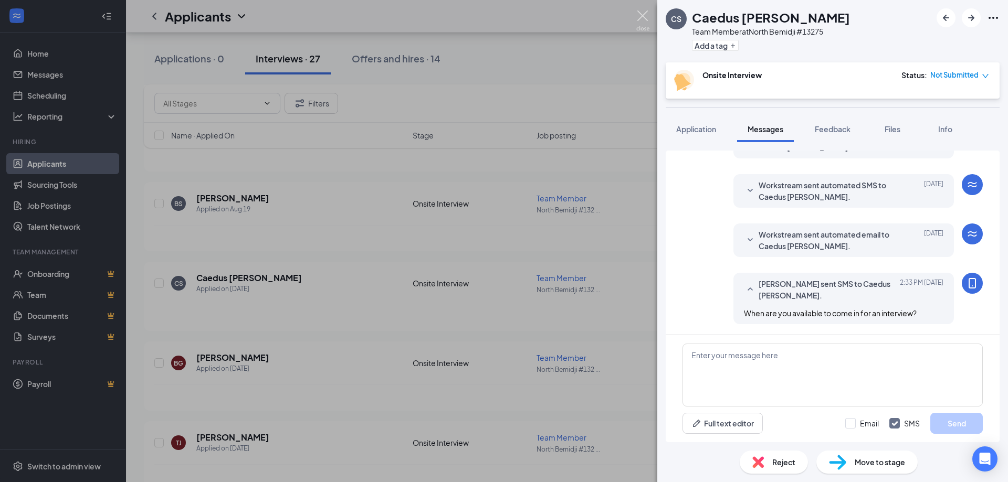
click at [647, 17] on img at bounding box center [642, 20] width 13 height 20
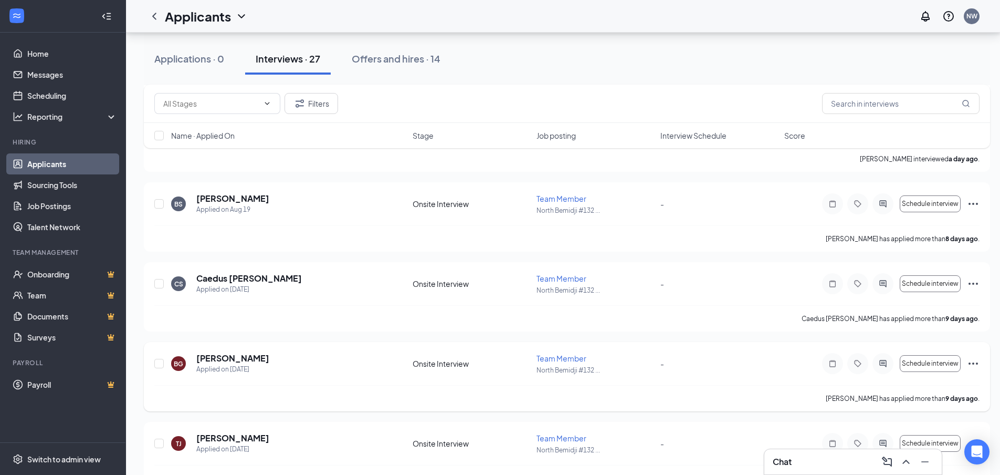
click at [890, 361] on div at bounding box center [882, 363] width 21 height 21
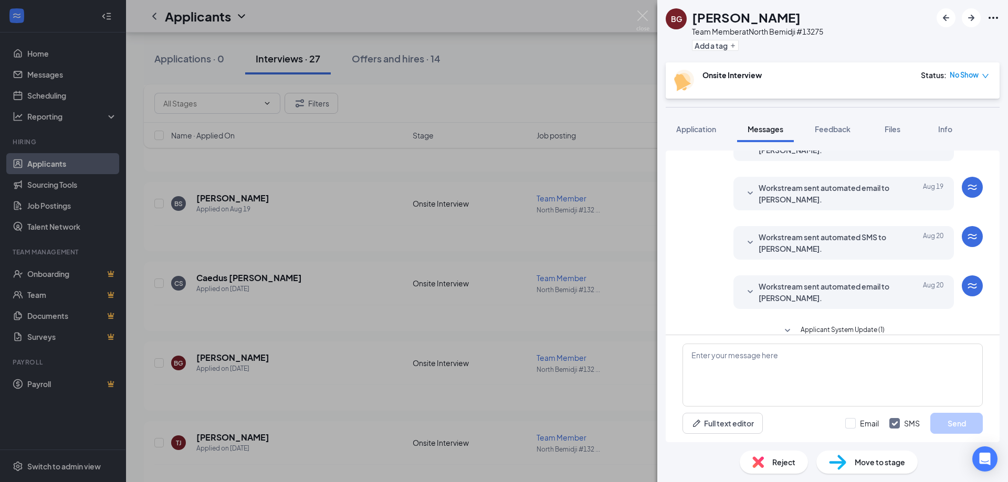
scroll to position [305, 0]
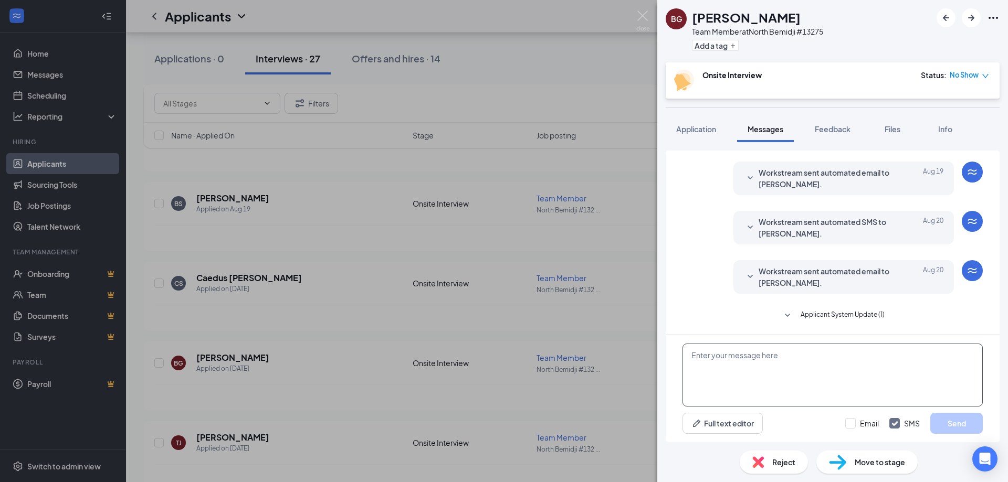
click at [739, 377] on textarea at bounding box center [832, 375] width 300 height 63
type textarea "When are you available to come in for an interview?"
click at [968, 415] on button "Send" at bounding box center [956, 423] width 52 height 21
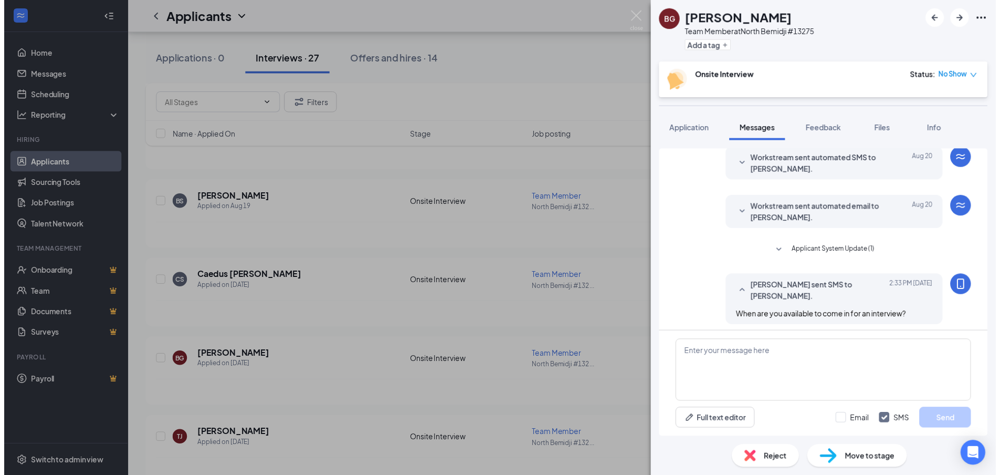
scroll to position [372, 0]
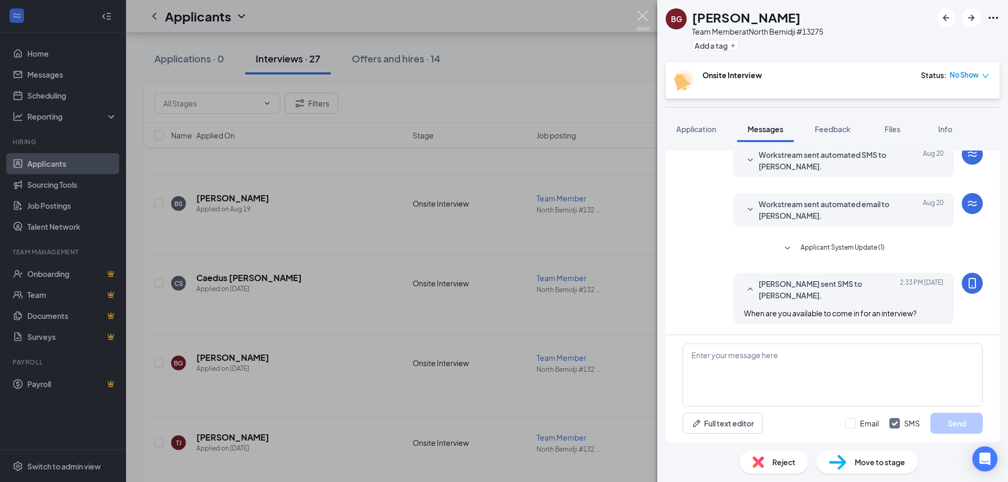
click at [647, 14] on img at bounding box center [642, 20] width 13 height 20
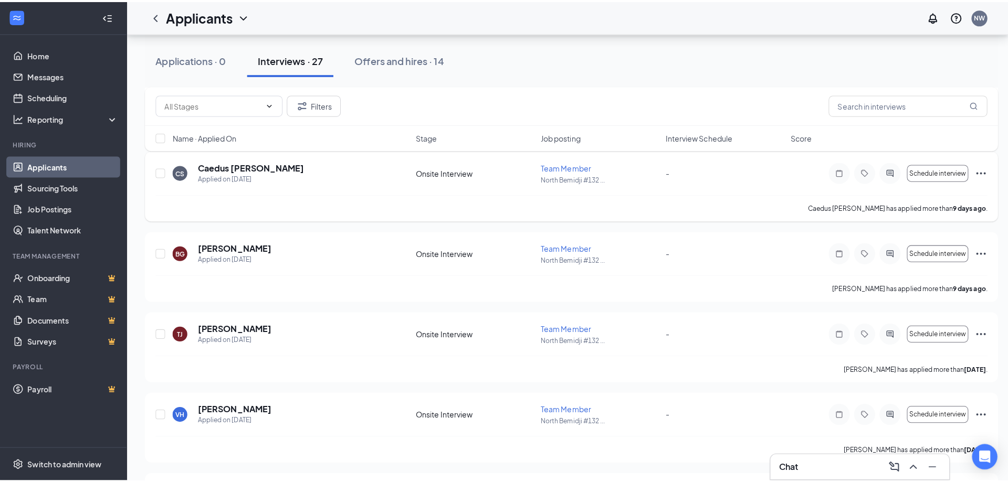
scroll to position [577, 0]
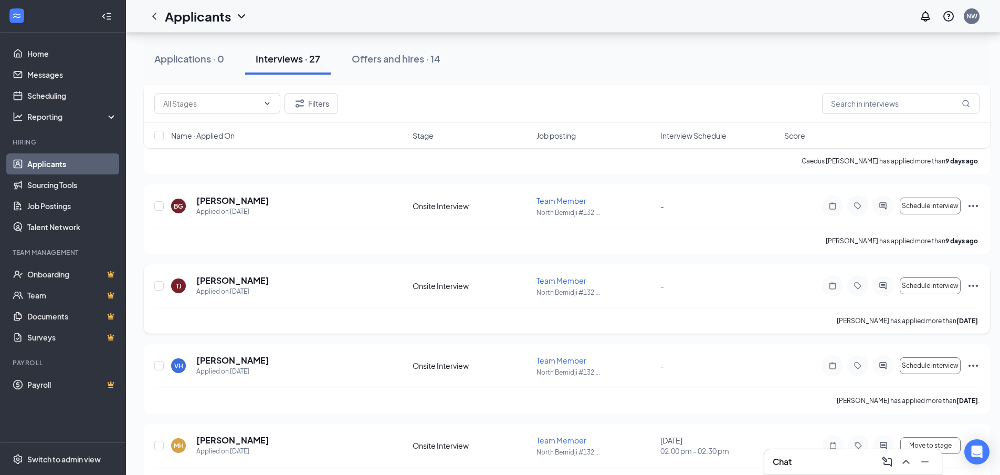
click at [880, 290] on div at bounding box center [882, 285] width 21 height 21
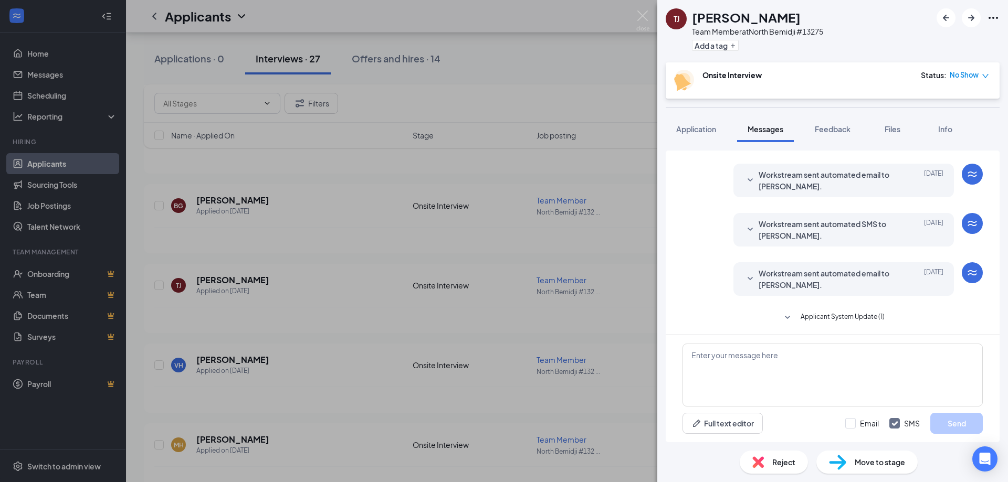
scroll to position [312, 0]
click at [814, 387] on textarea at bounding box center [832, 375] width 300 height 63
type textarea "When are you available to come in for an interview?"
click at [976, 424] on button "Send" at bounding box center [956, 423] width 52 height 21
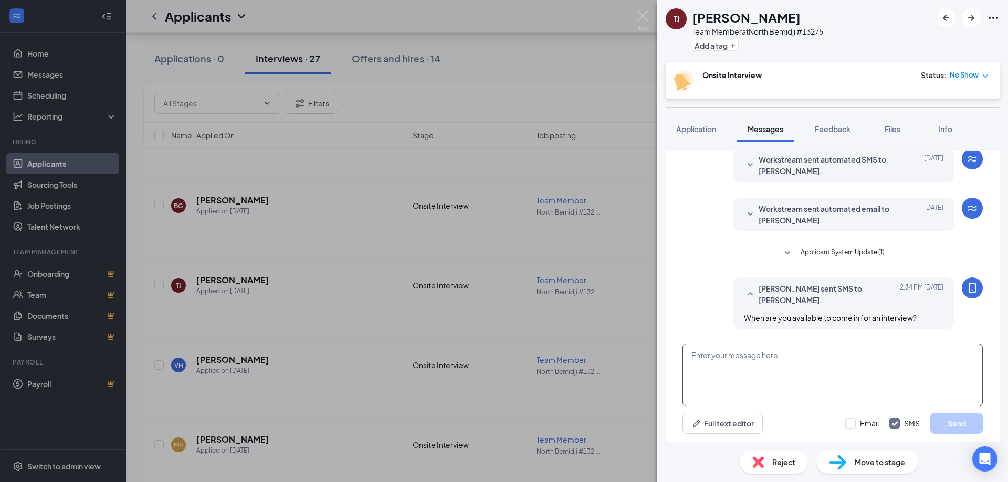
scroll to position [380, 0]
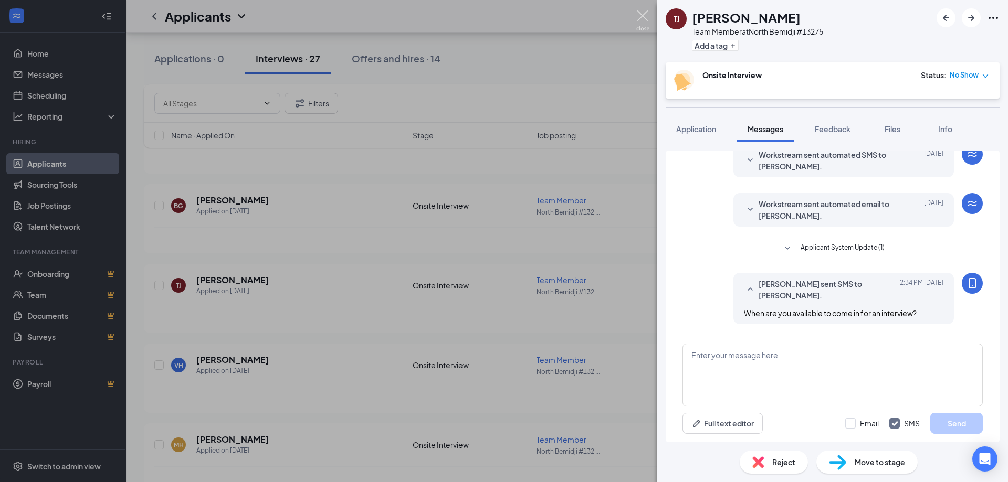
click at [638, 18] on img at bounding box center [642, 20] width 13 height 20
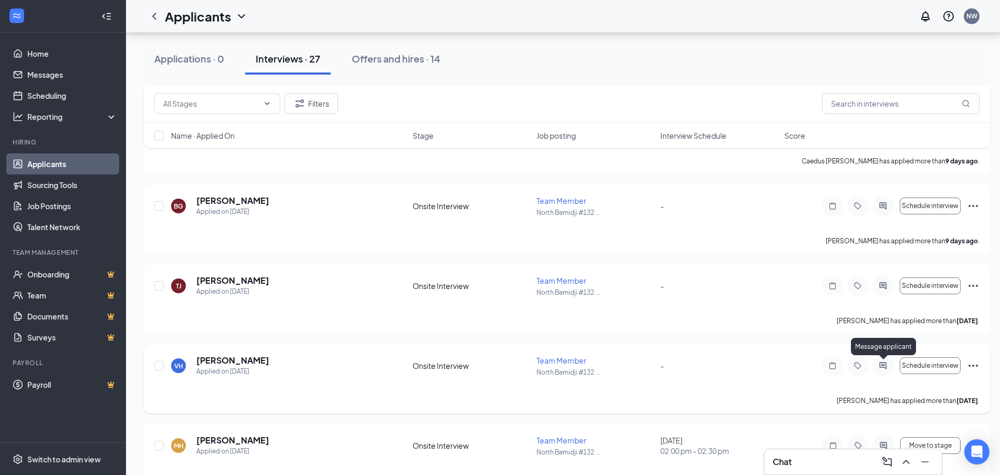
click at [884, 365] on icon "ActiveChat" at bounding box center [882, 365] width 7 height 7
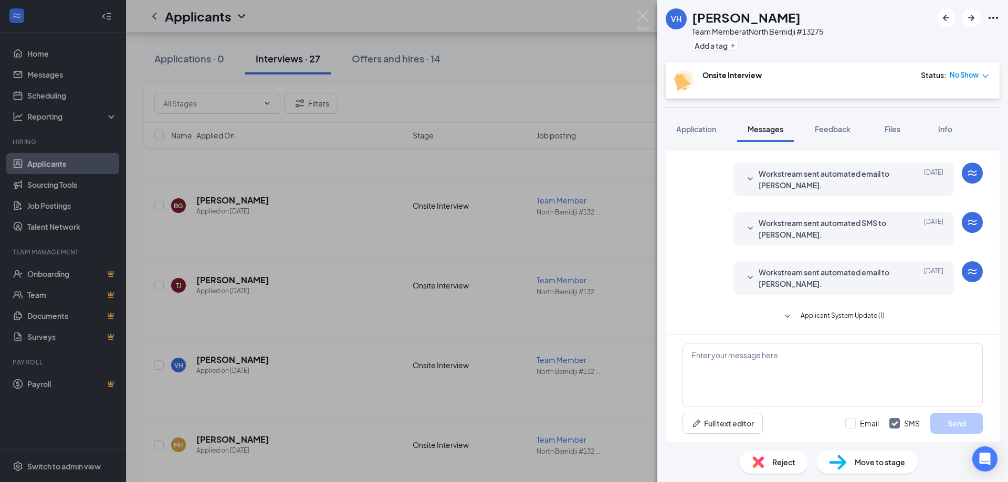
scroll to position [305, 0]
click at [825, 380] on textarea at bounding box center [832, 375] width 300 height 63
type textarea "When are you available to come in for an interview?"
click at [955, 426] on button "Send" at bounding box center [956, 423] width 52 height 21
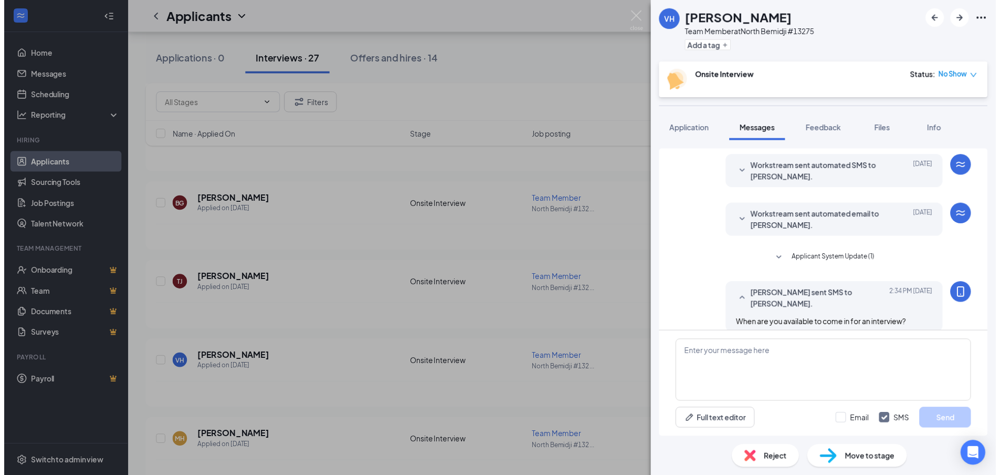
scroll to position [372, 0]
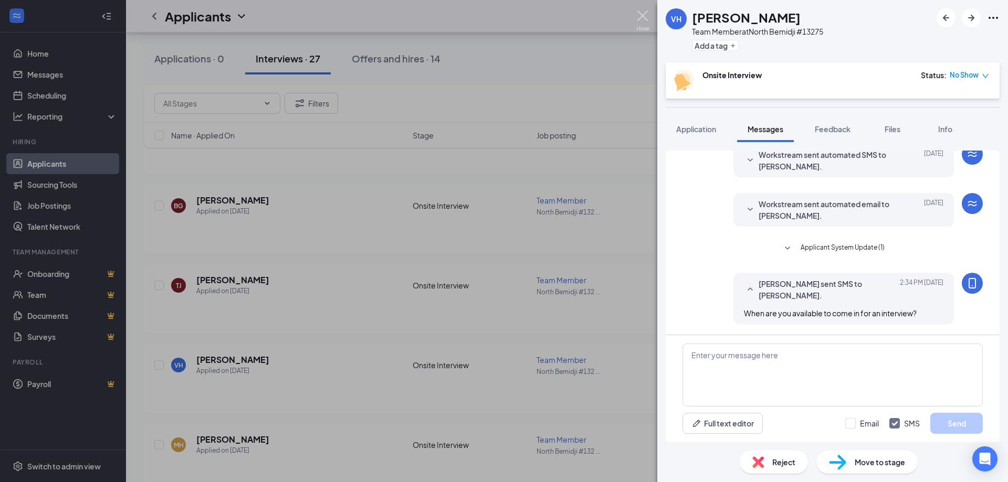
click at [639, 23] on img at bounding box center [642, 20] width 13 height 20
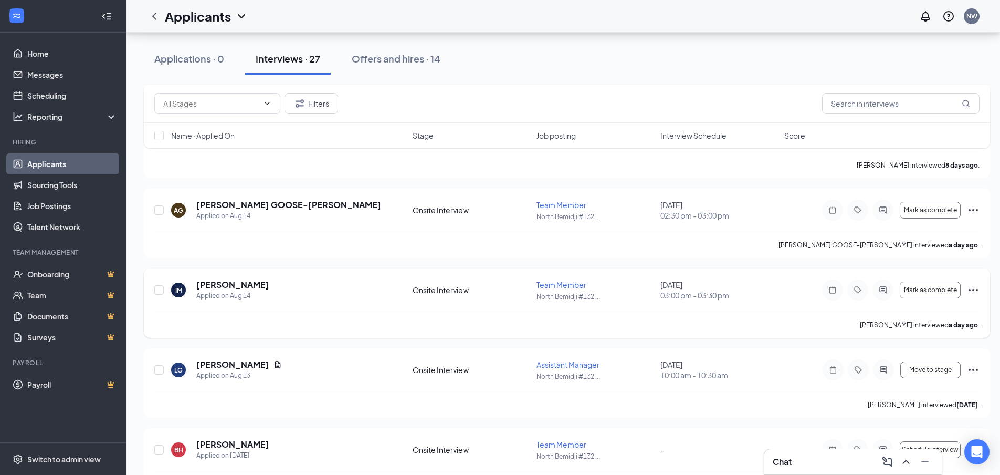
scroll to position [945, 0]
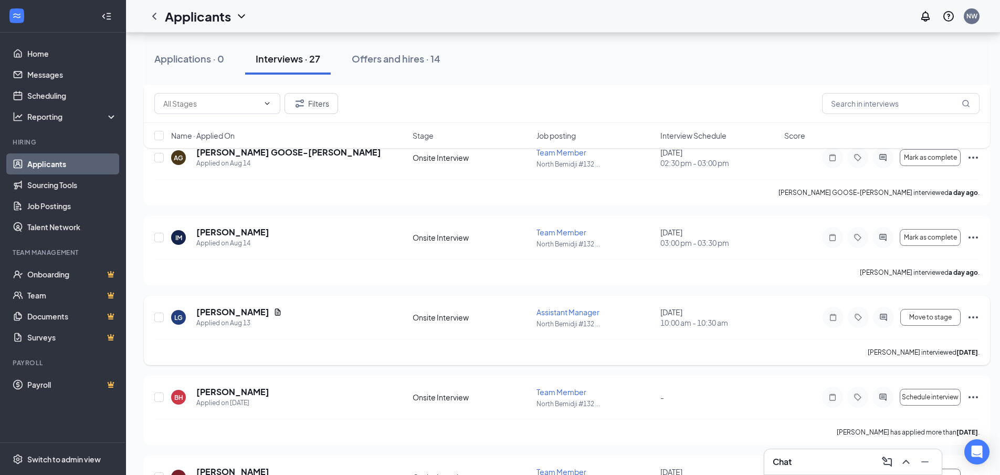
click at [978, 316] on icon "Ellipses" at bounding box center [973, 317] width 13 height 13
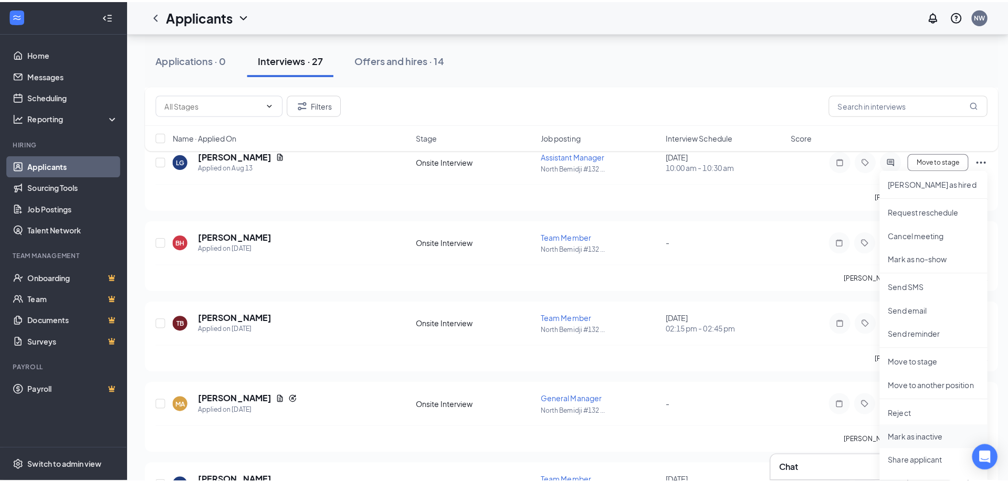
scroll to position [1155, 0]
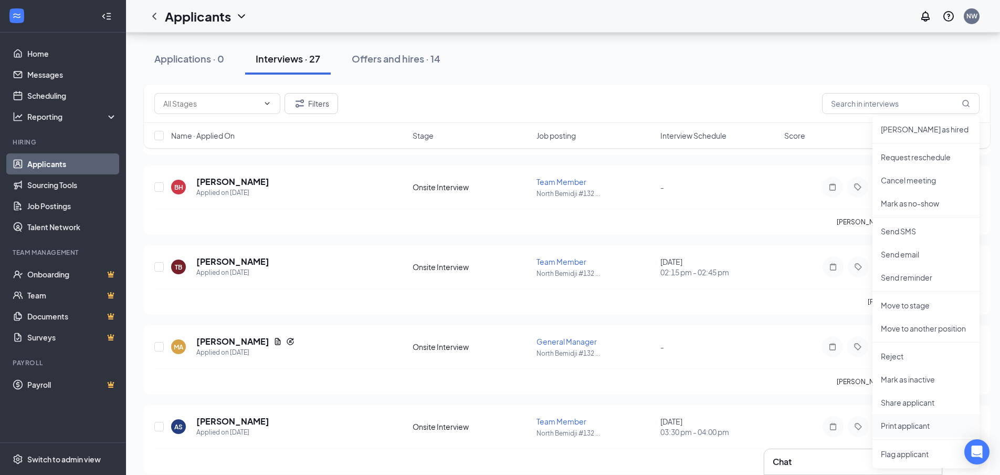
click at [920, 425] on p "Print applicant" at bounding box center [926, 425] width 90 height 10
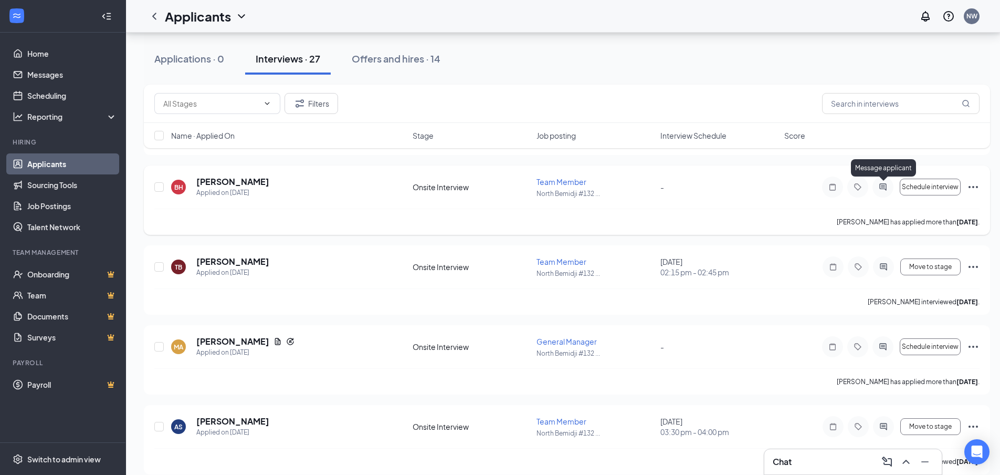
click at [888, 188] on icon "ActiveChat" at bounding box center [883, 187] width 13 height 8
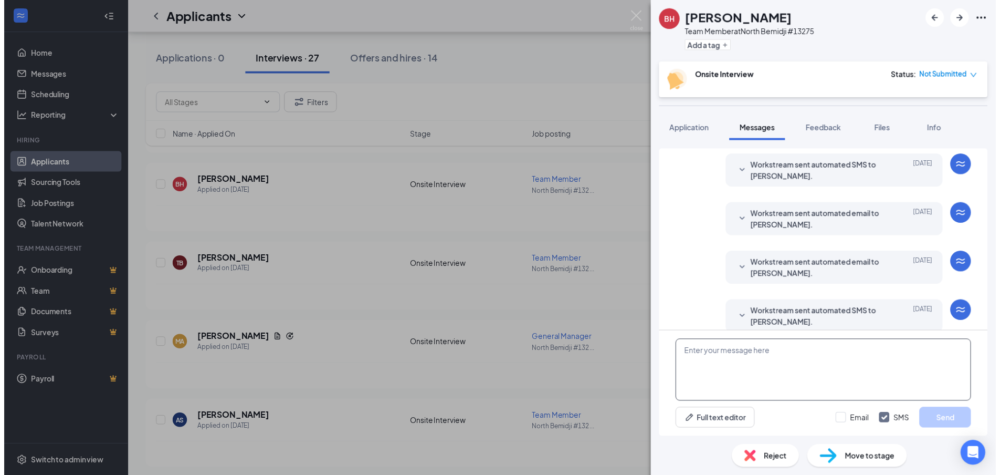
scroll to position [241, 0]
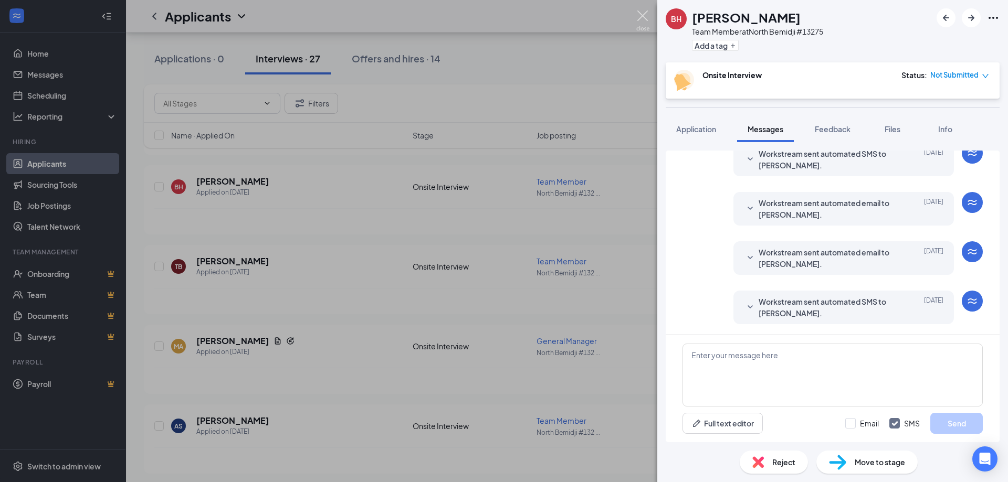
click at [637, 11] on img at bounding box center [642, 20] width 13 height 20
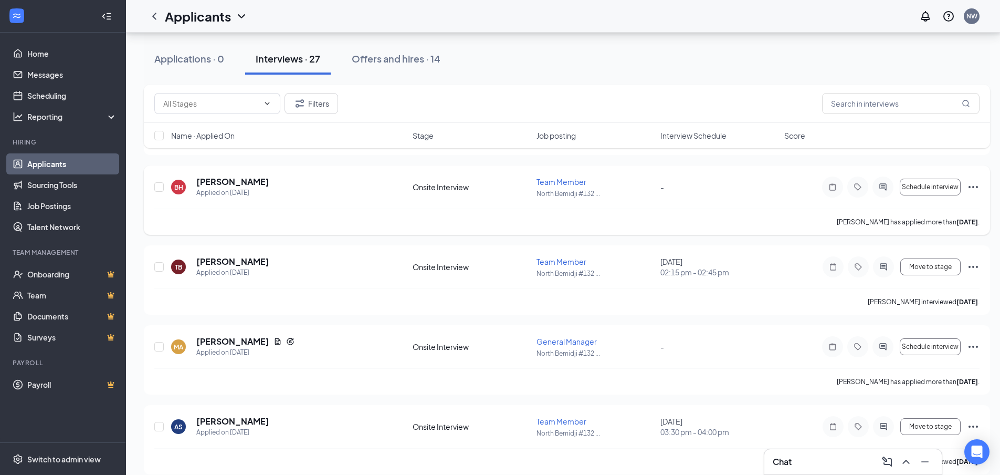
click at [974, 187] on icon "Ellipses" at bounding box center [973, 187] width 9 height 2
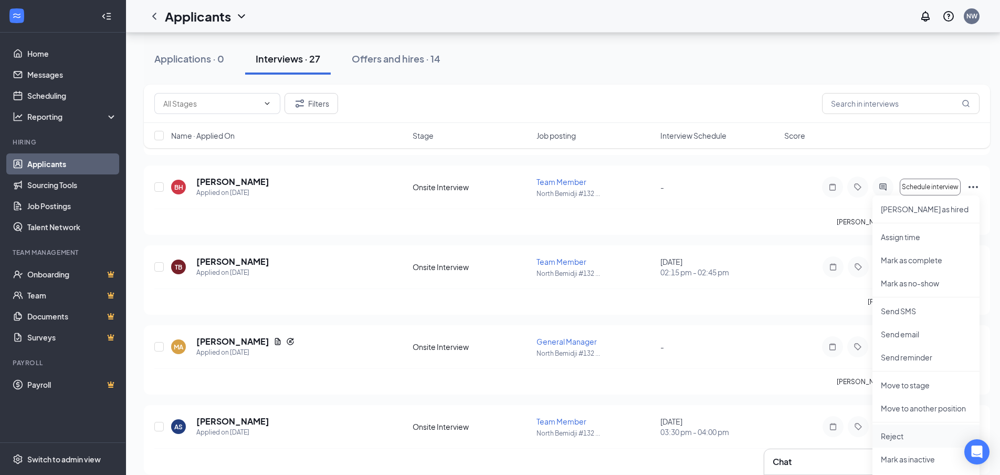
click at [910, 439] on p "Reject" at bounding box center [926, 435] width 90 height 10
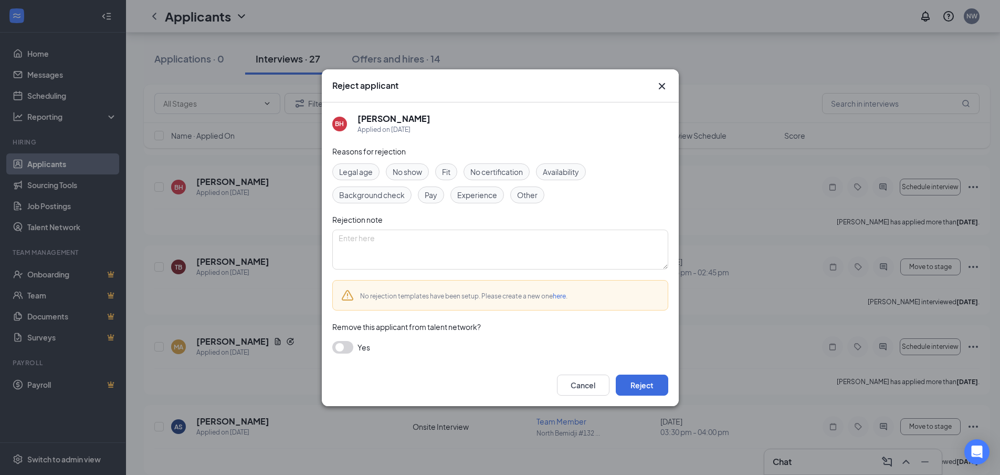
click at [412, 171] on span "No show" at bounding box center [407, 172] width 29 height 12
click at [649, 382] on button "Reject" at bounding box center [642, 384] width 52 height 21
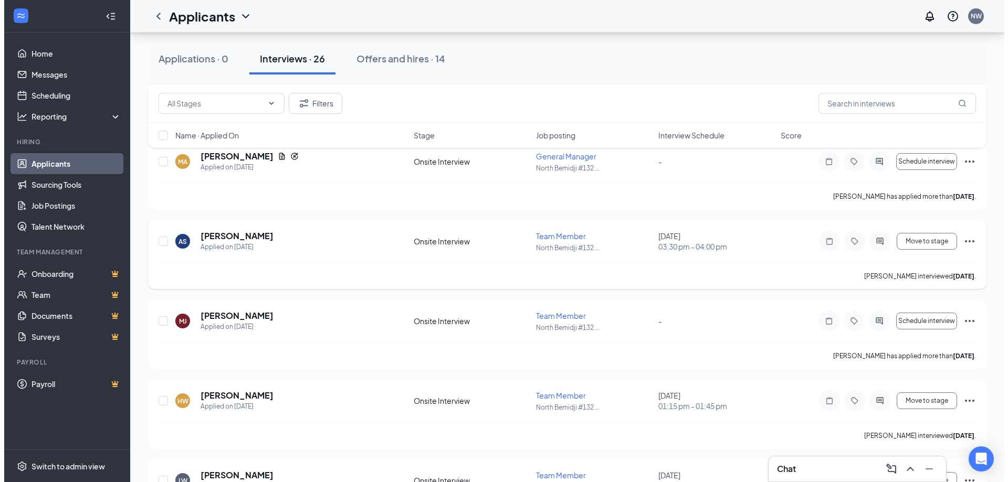
scroll to position [1207, 0]
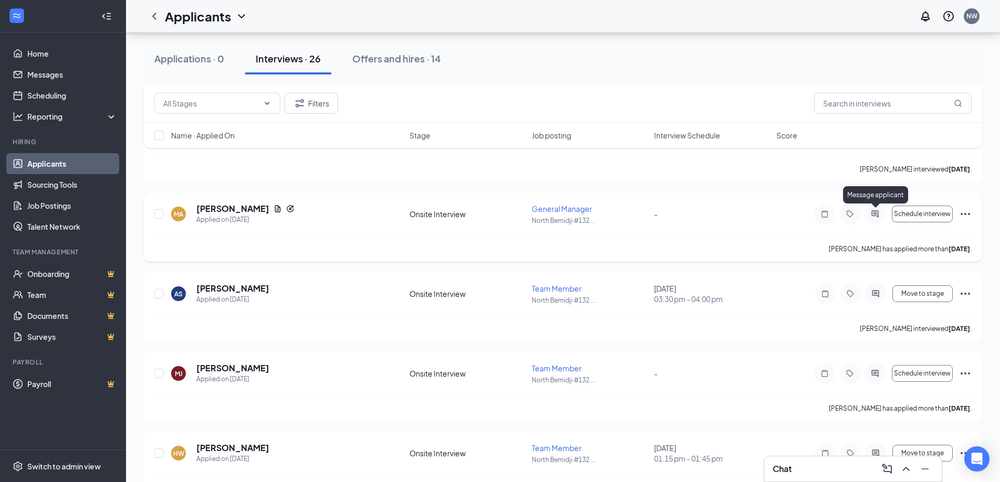
click at [872, 212] on icon "ActiveChat" at bounding box center [875, 214] width 13 height 8
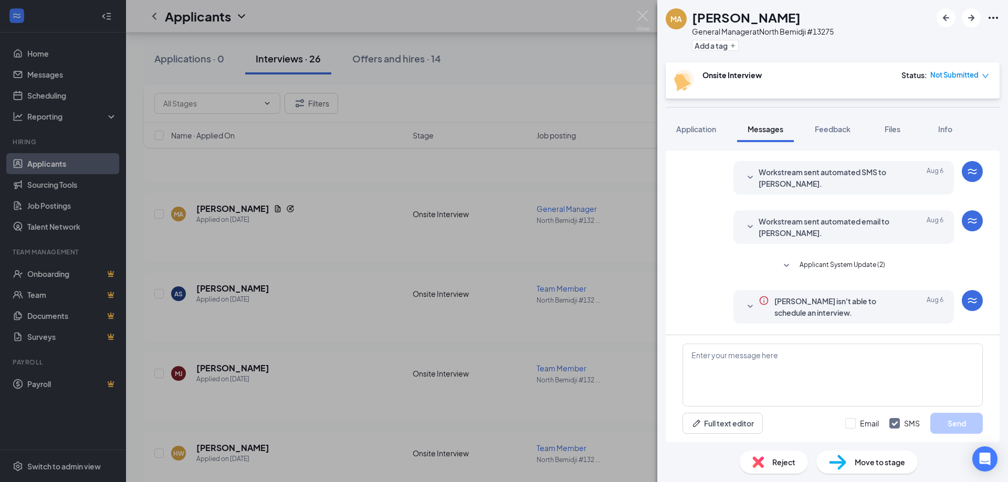
scroll to position [124, 0]
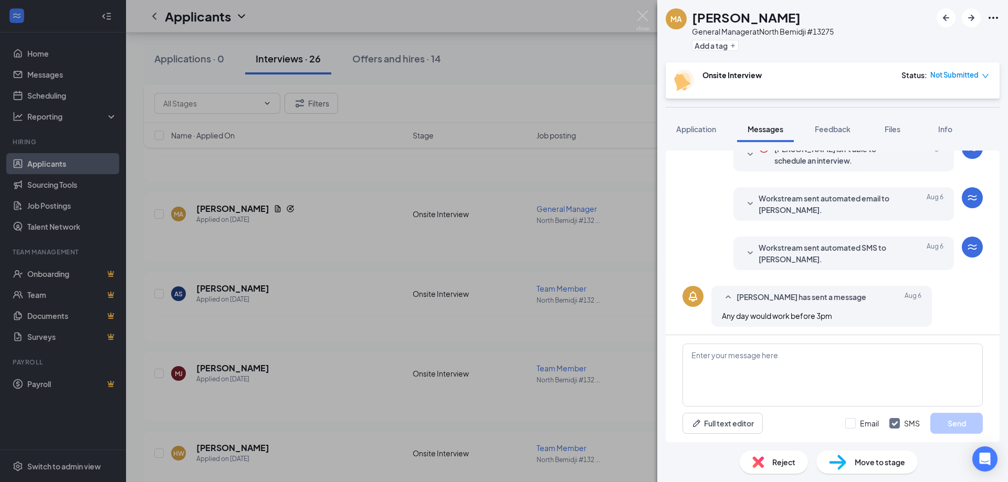
scroll to position [282, 0]
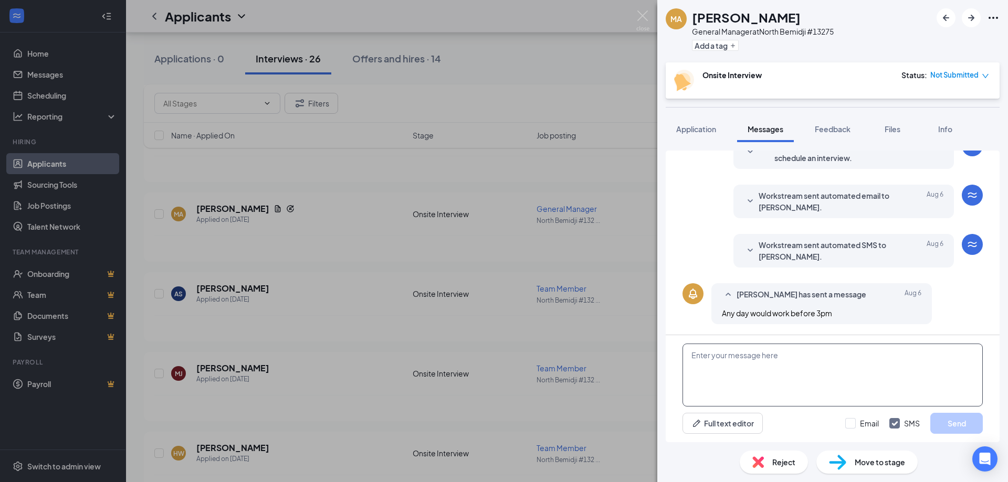
click at [815, 369] on textarea at bounding box center [832, 375] width 300 height 63
type textarea "Are you available [DATE] at 10:30am?"
click at [975, 426] on button "Send" at bounding box center [956, 423] width 52 height 21
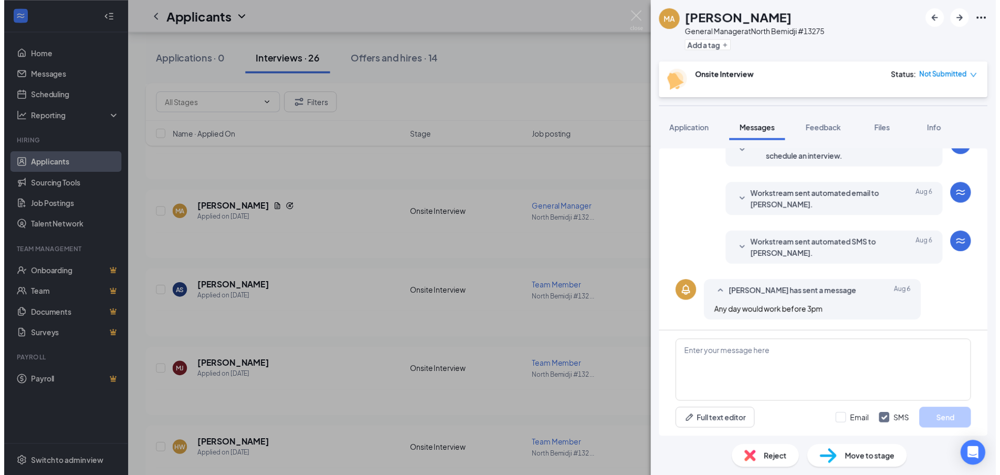
scroll to position [349, 0]
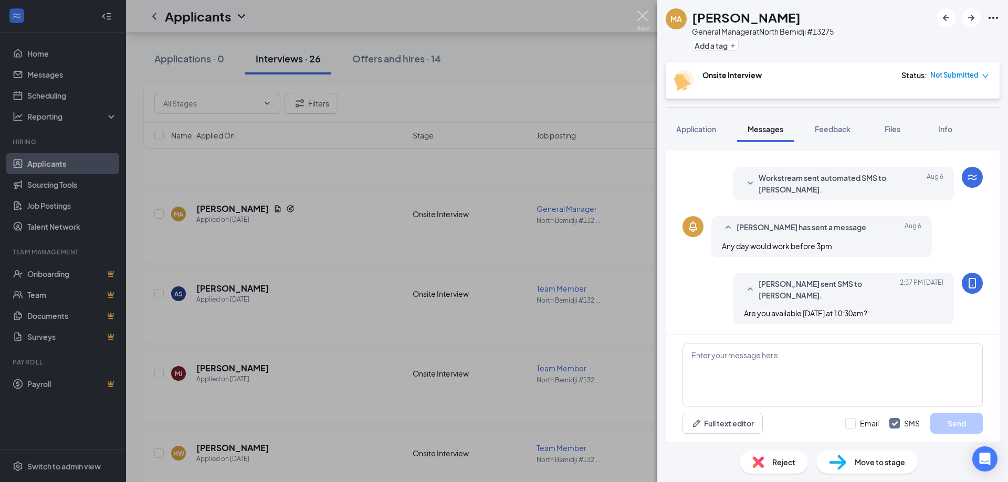
click at [637, 14] on img at bounding box center [642, 20] width 13 height 20
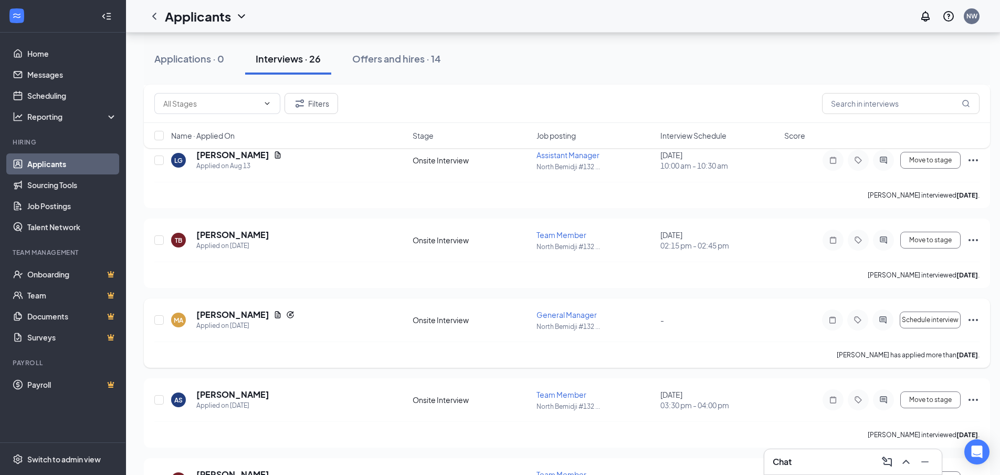
scroll to position [1123, 0]
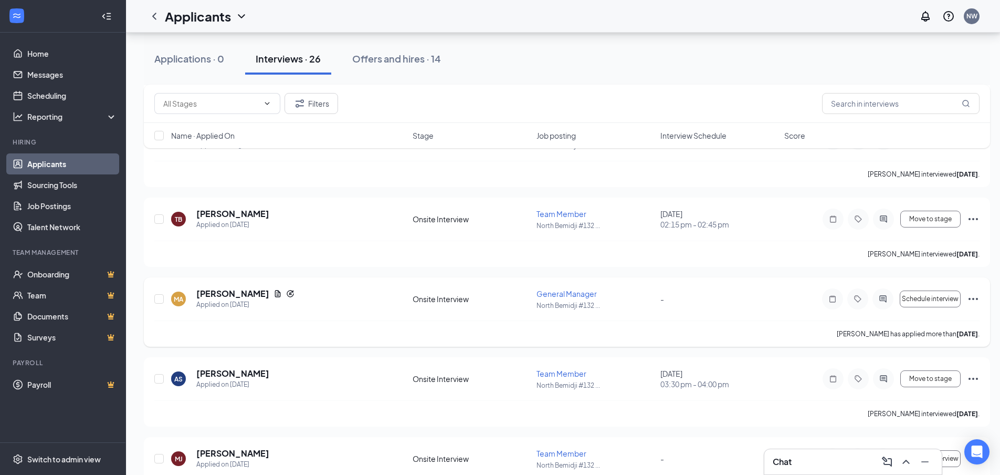
click at [973, 298] on icon "Ellipses" at bounding box center [973, 298] width 13 height 13
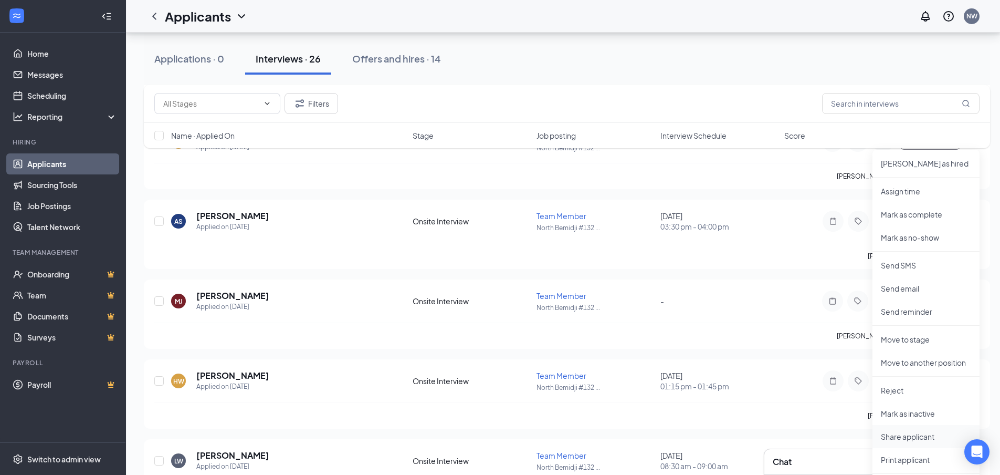
scroll to position [1333, 0]
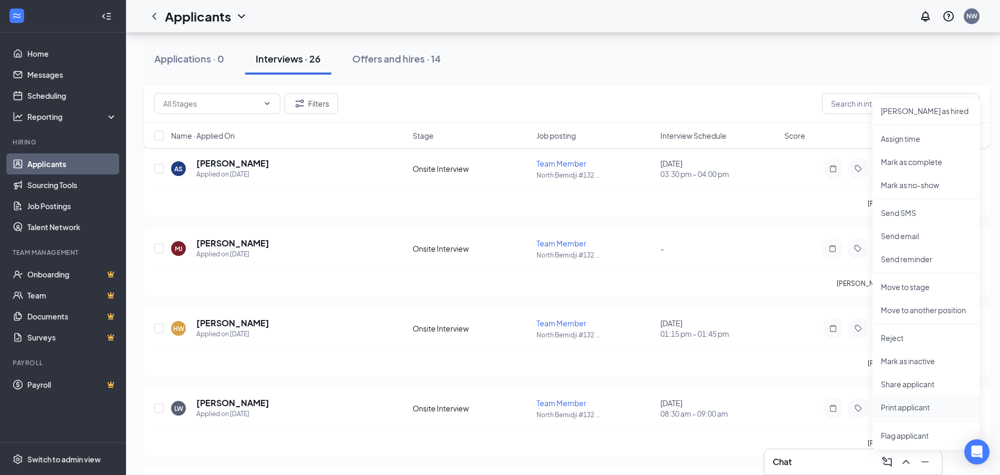
click at [899, 407] on p "Print applicant" at bounding box center [926, 407] width 90 height 10
